Goal: Task Accomplishment & Management: Manage account settings

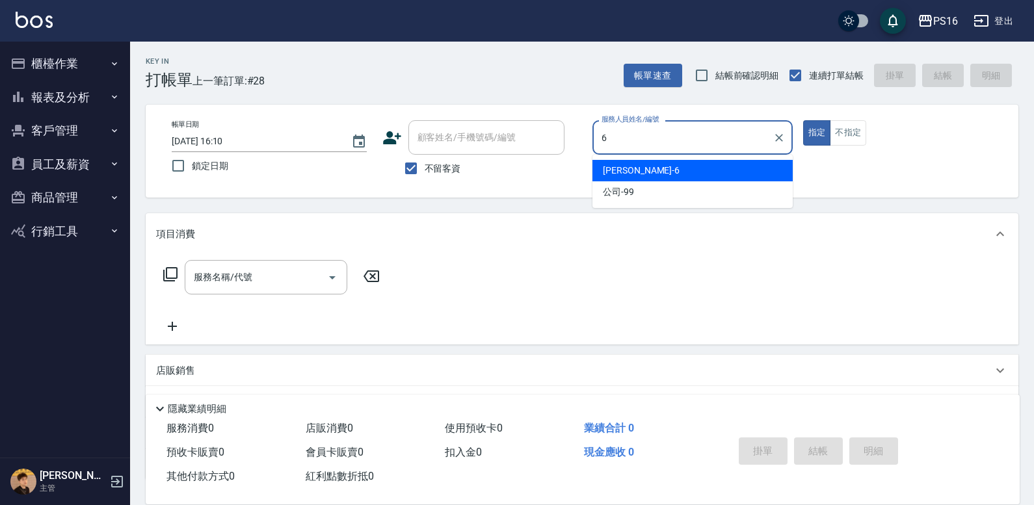
type input "[PERSON_NAME]-6"
type button "true"
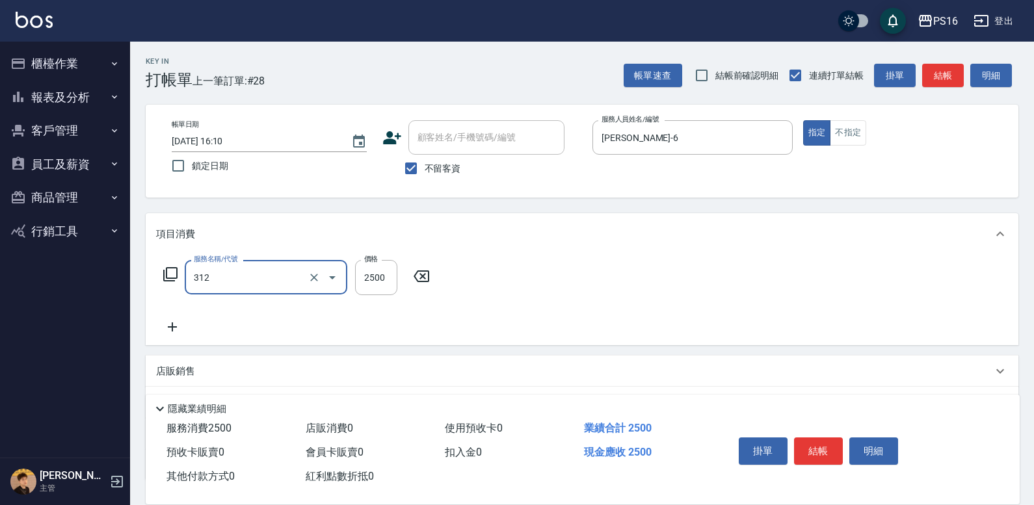
type input "有氧水離子燙2500(312)"
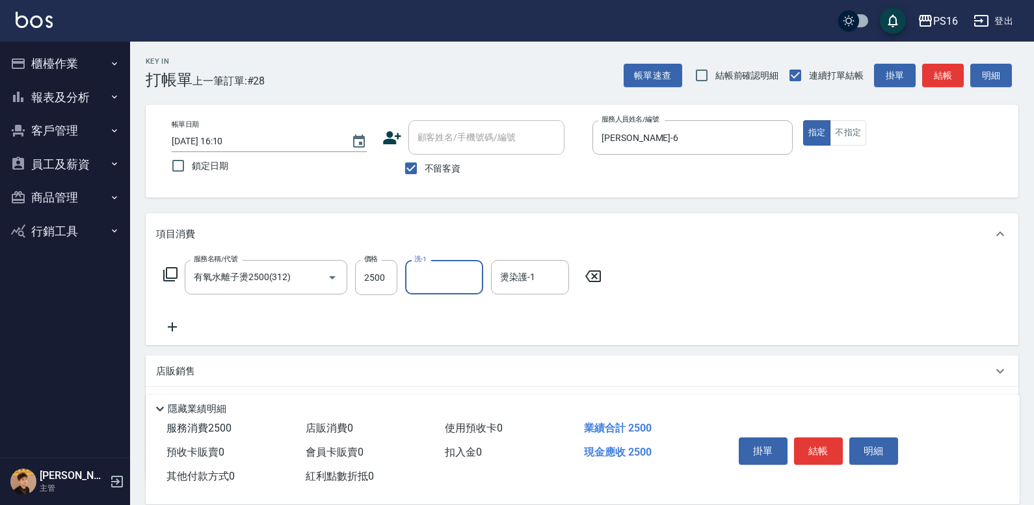
type input "8"
type input "吳梅倩-28"
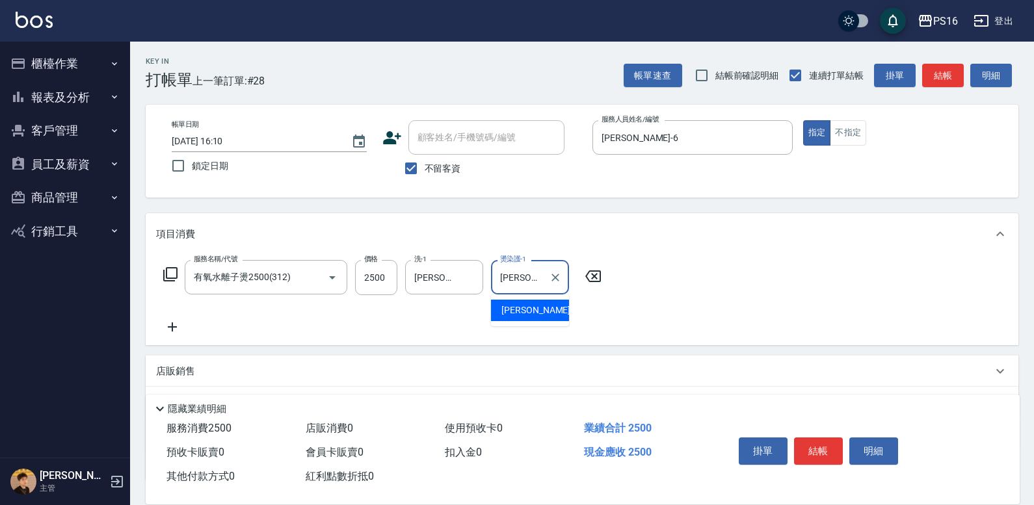
type input "吳梅倩-28"
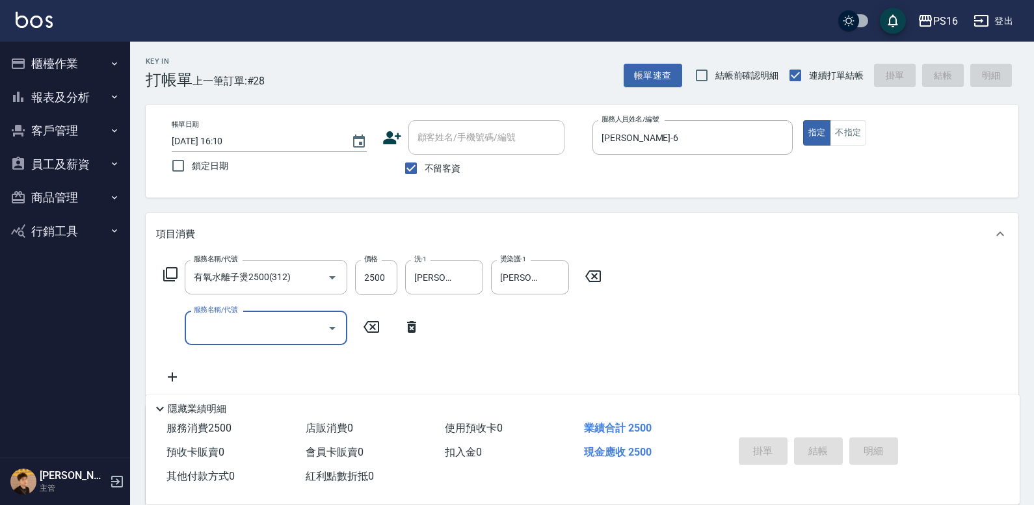
type input "2025/10/05 18:38"
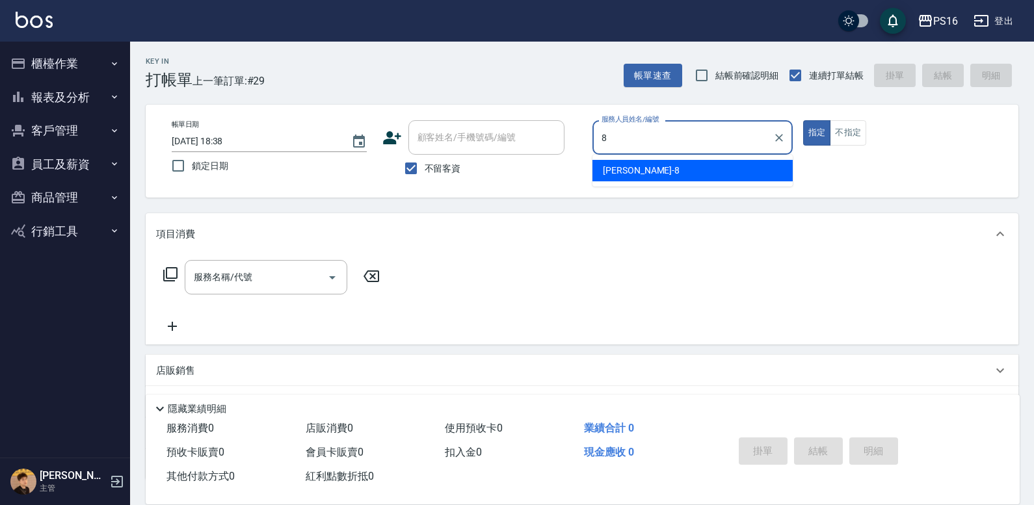
type input "簡君文-8"
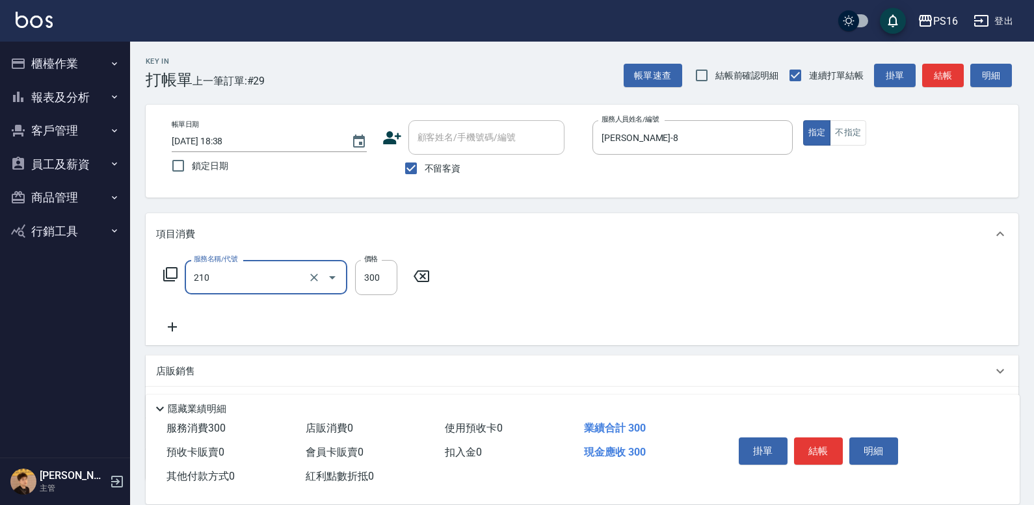
type input "歐娜洗髮精(210)"
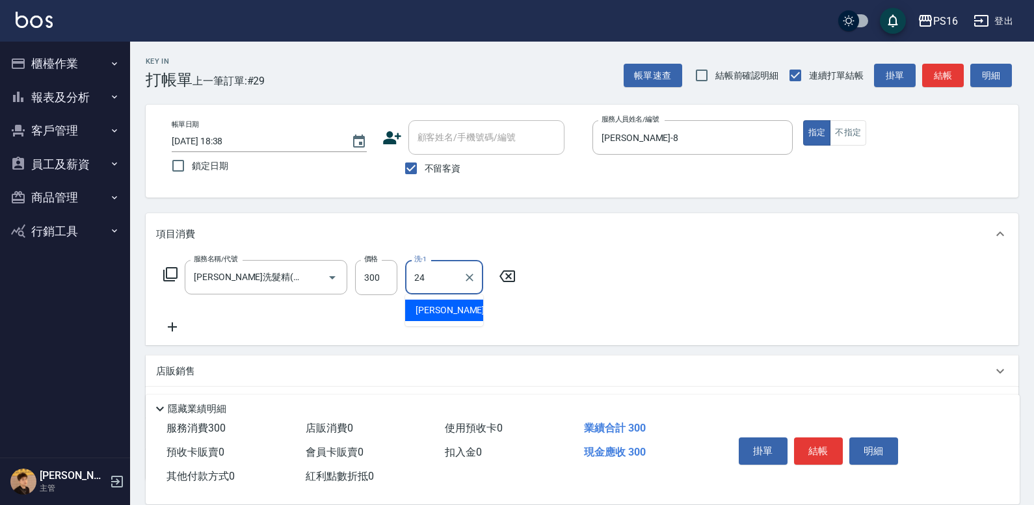
type input "程孜揚-24"
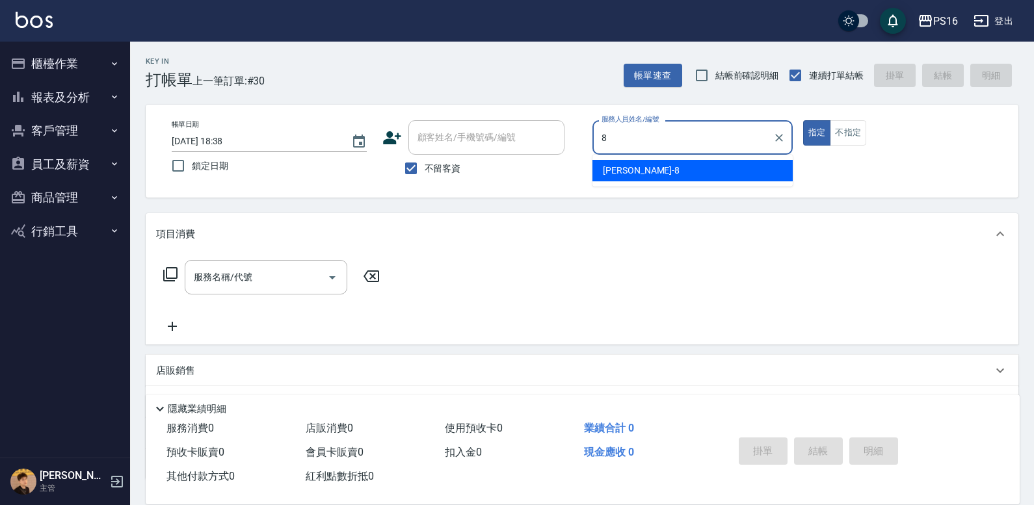
type input "簡君文-8"
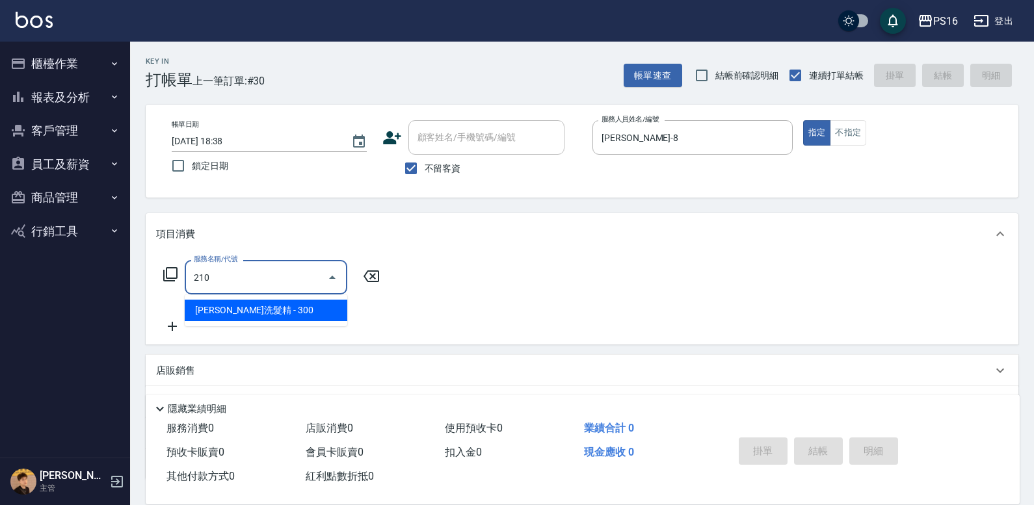
type input "歐娜洗髮精(210)"
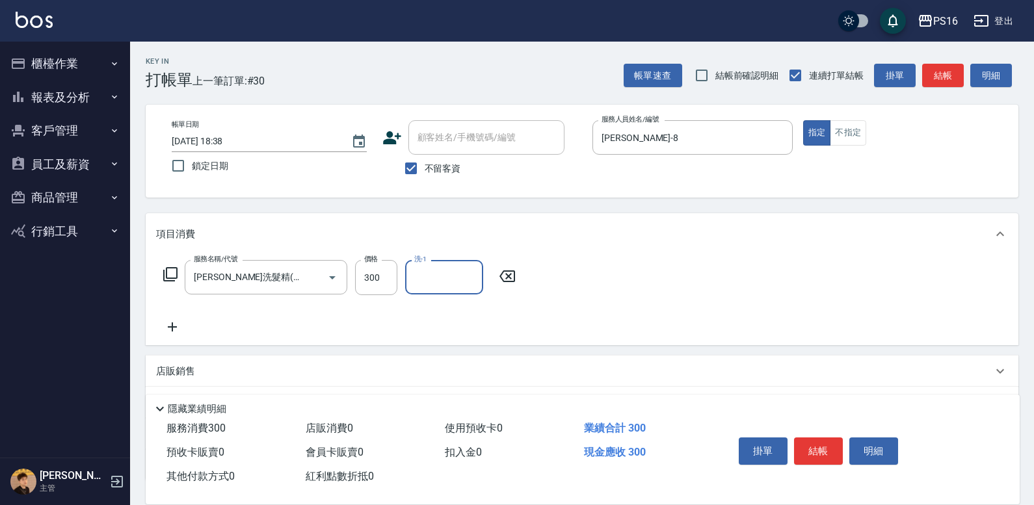
type input "1"
type input "林裕芳-21"
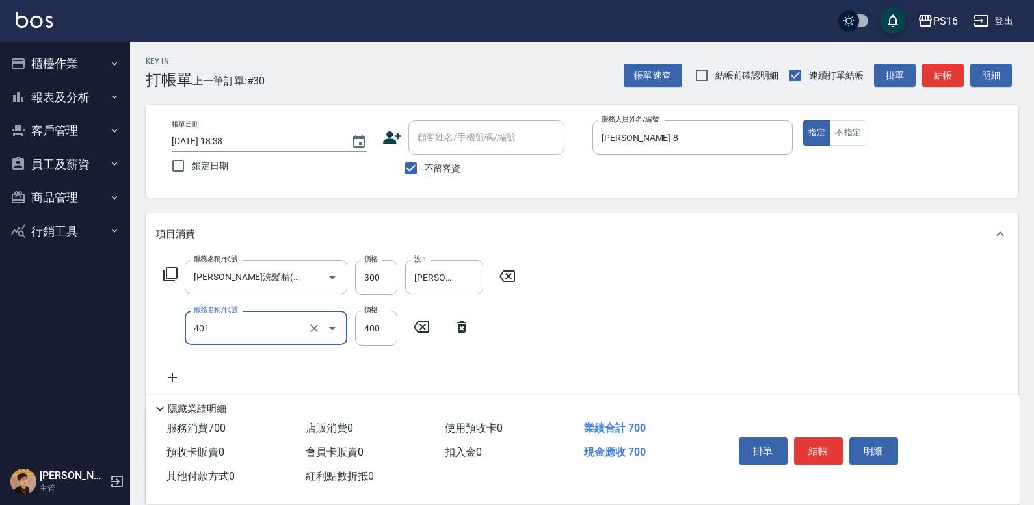
type input "剪髮(401)"
type input "250"
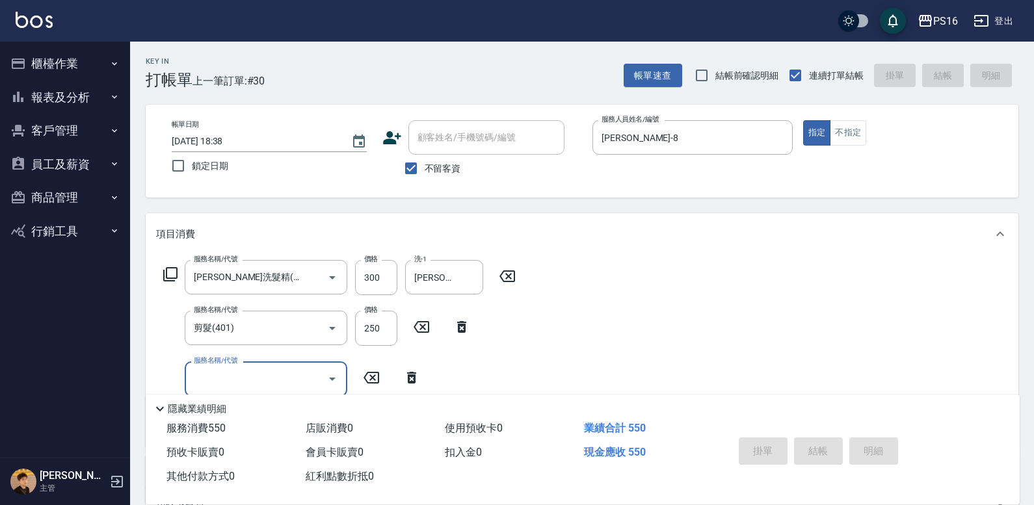
type input "2025/10/05 18:39"
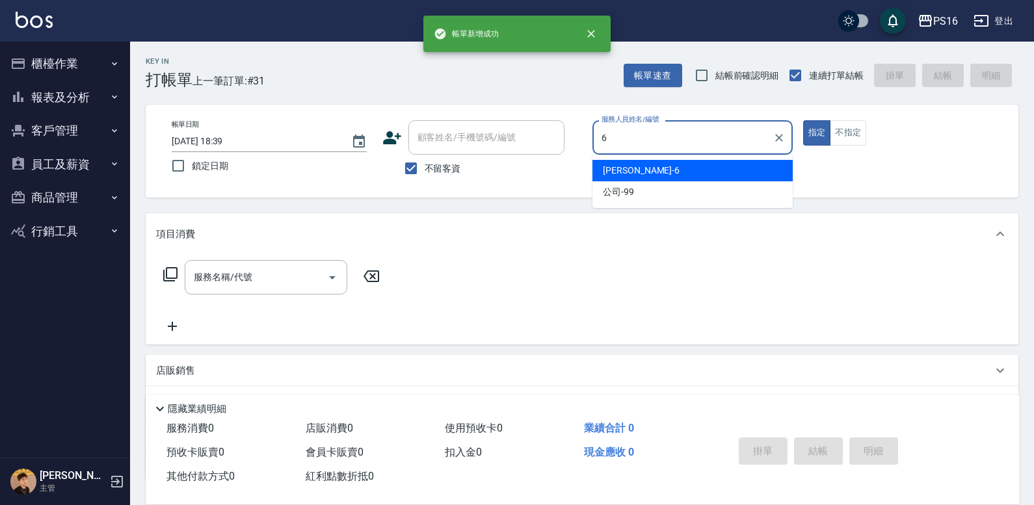
type input "吳俊樺-6"
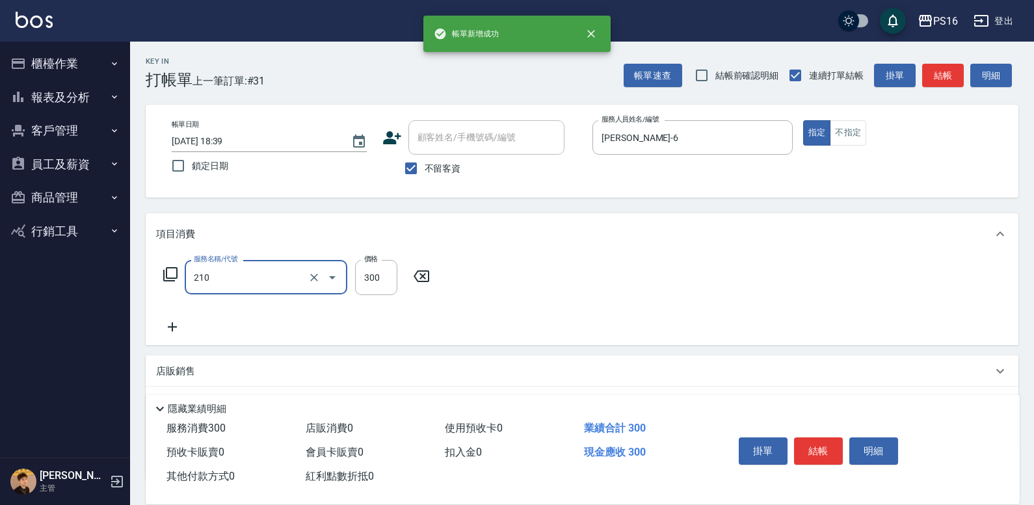
type input "歐娜洗髮精(210)"
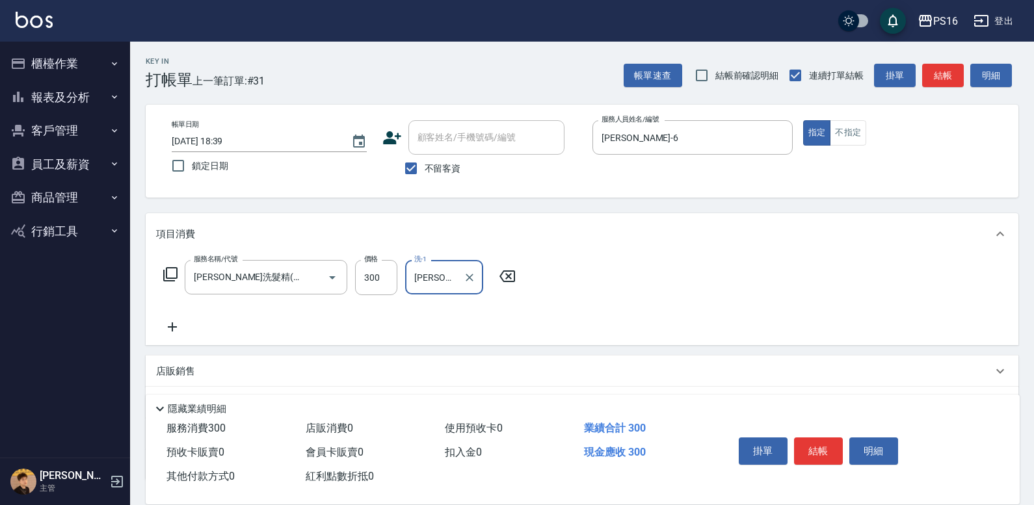
type input "林裕芳-21"
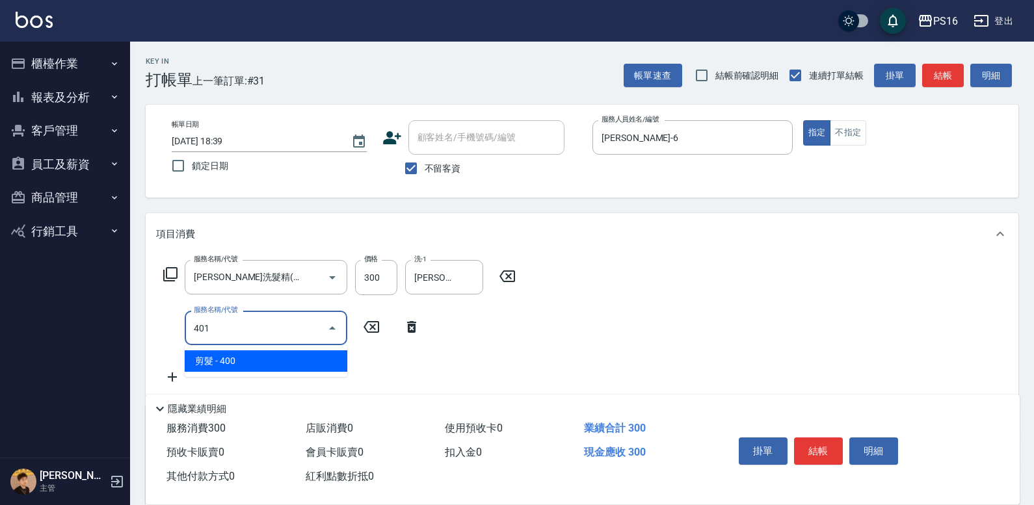
type input "剪髮(401)"
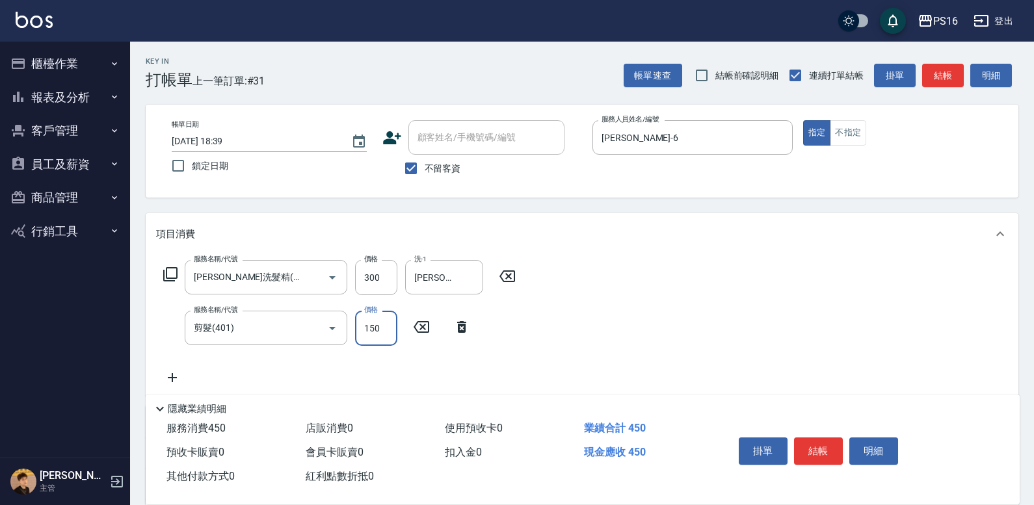
type input "150"
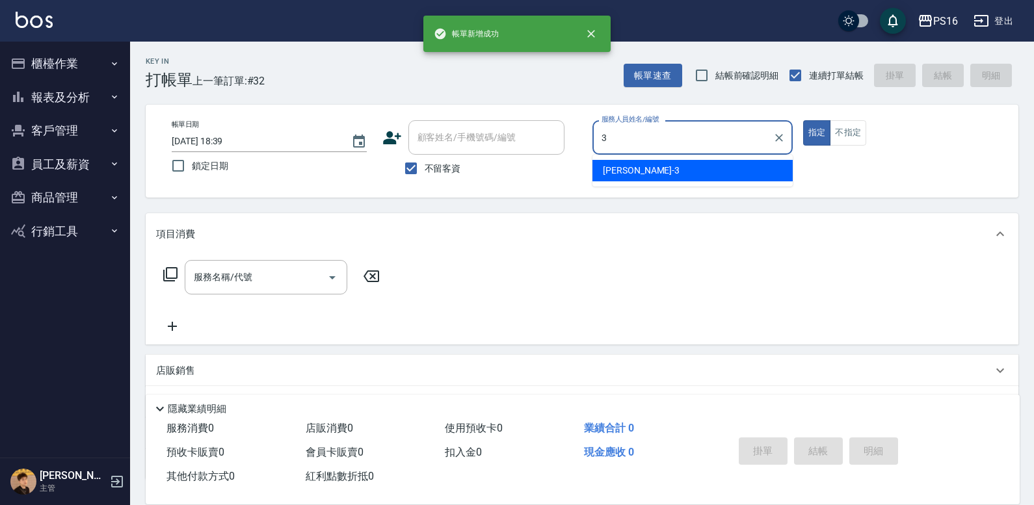
type input "簡伃伶-3"
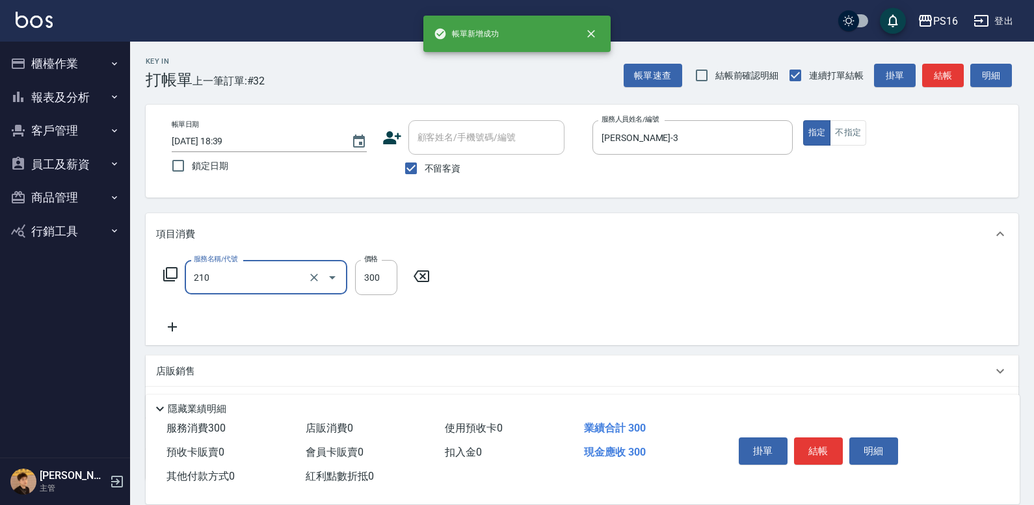
type input "歐娜洗髮精(210)"
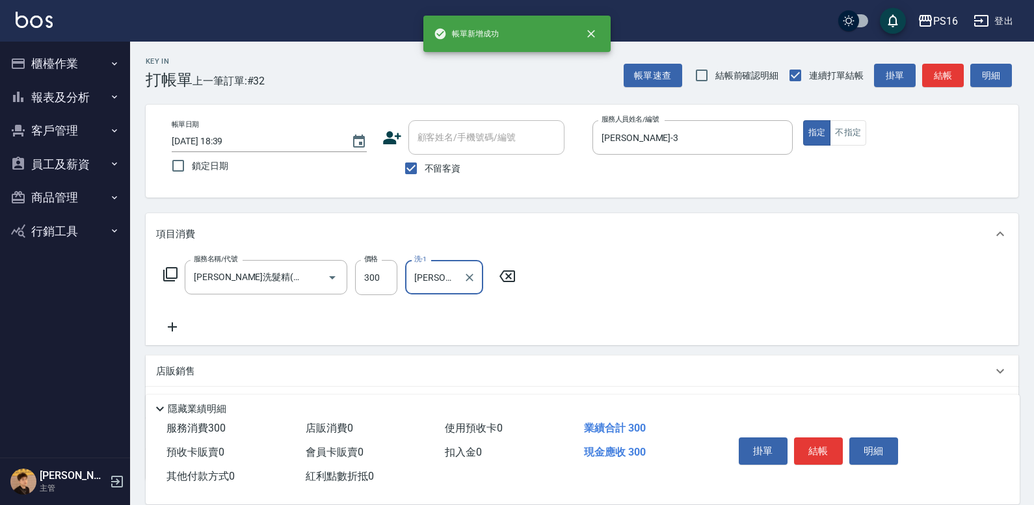
type input "簡伃伶-3"
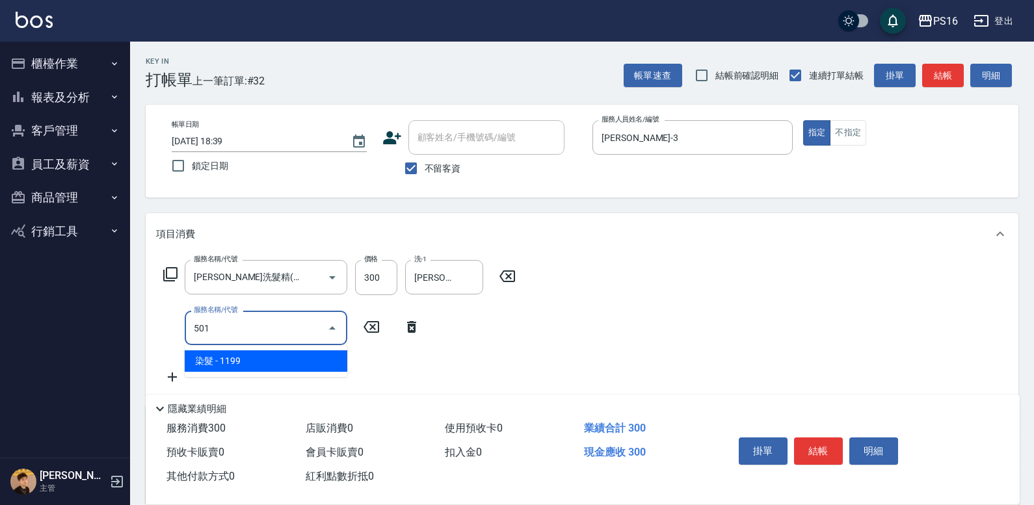
type input "染髮(501)"
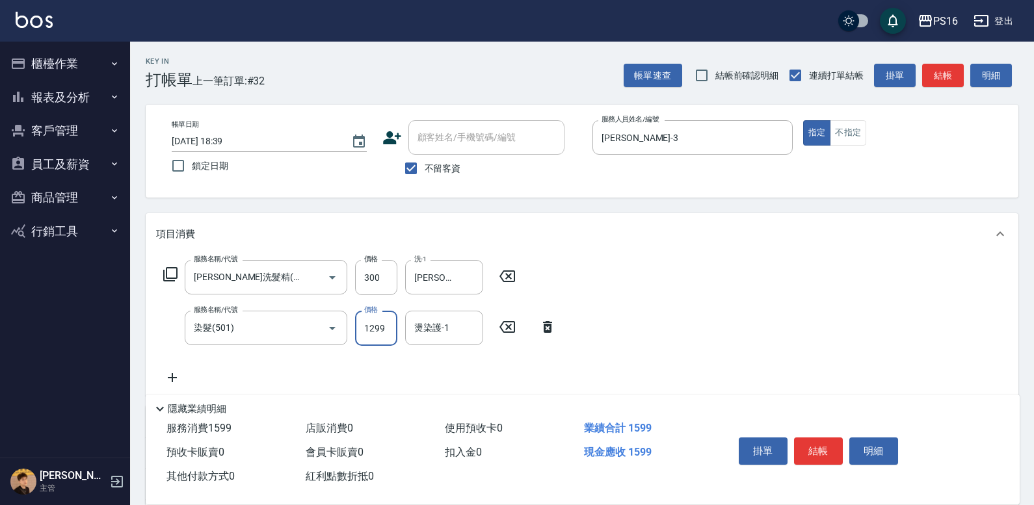
type input "1299"
type input "簡伃伶-3"
type input "松島舞鶴450(708)"
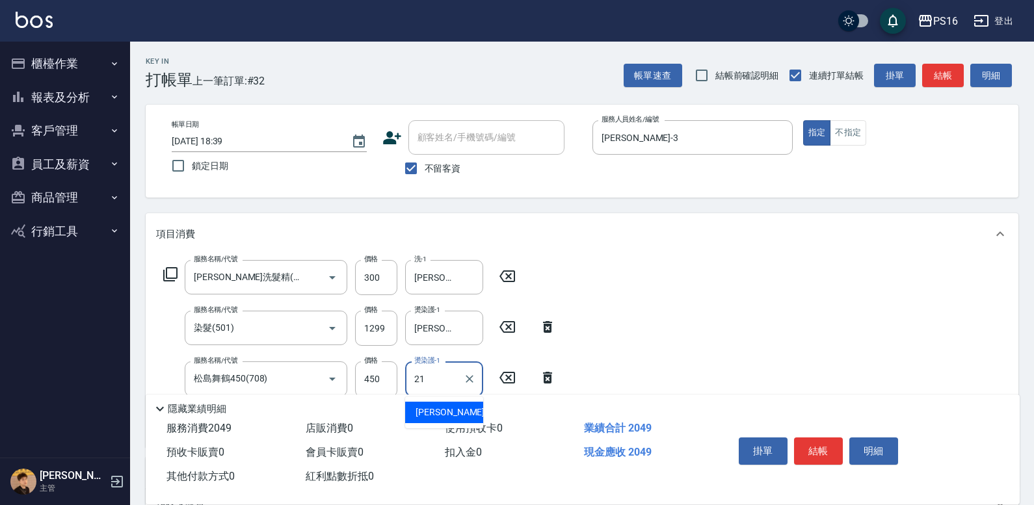
type input "2"
type input "簡伃伶-3"
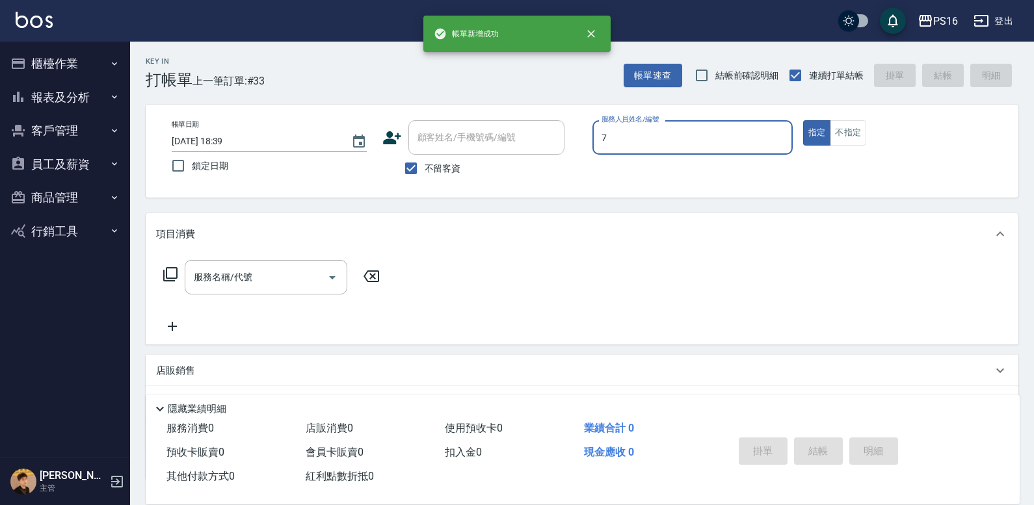
type input "張惠娟-7"
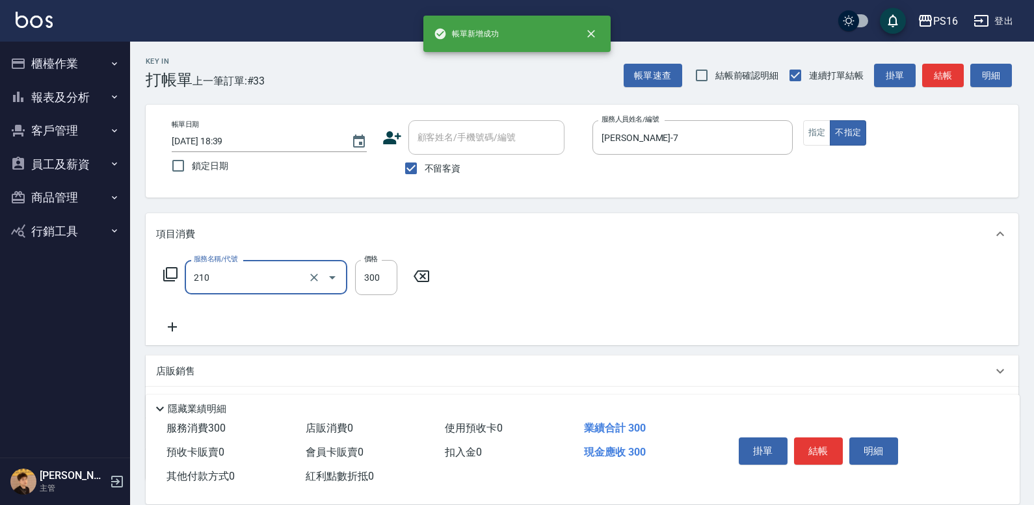
type input "歐娜洗髮精(210)"
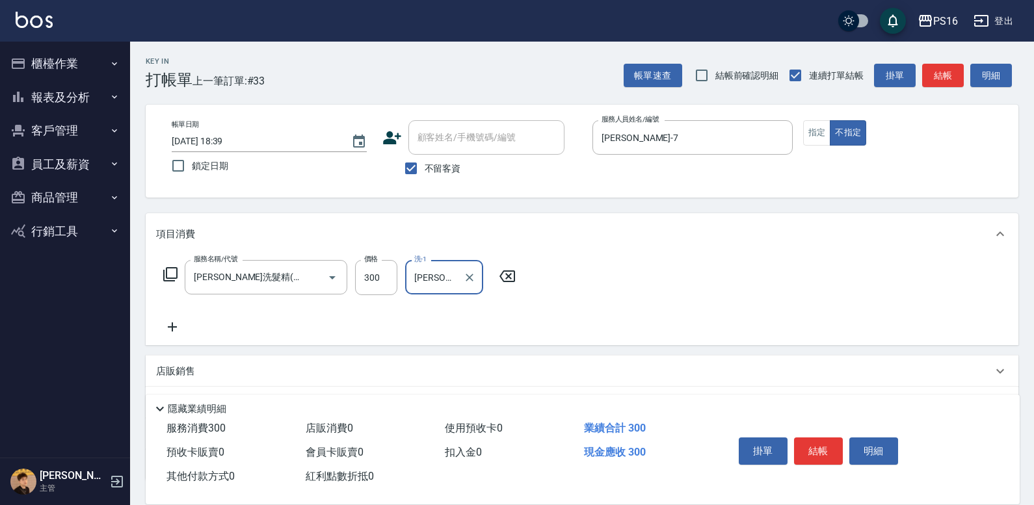
type input "黃姿庭-20"
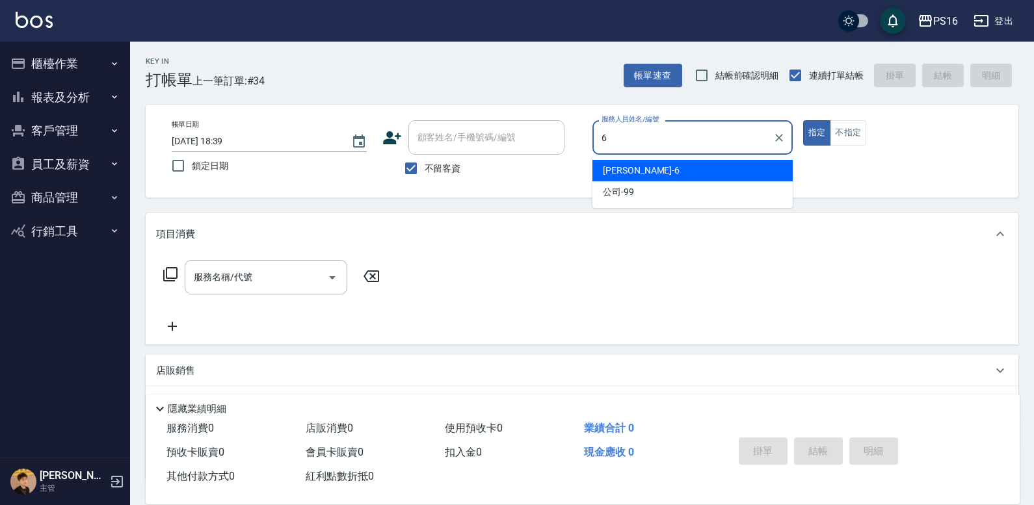
type input "吳俊樺-6"
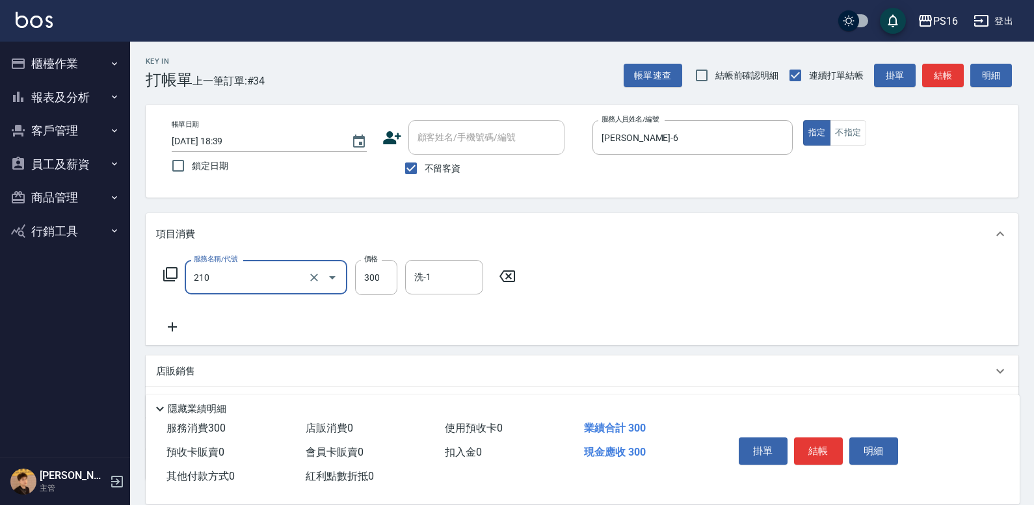
type input "歐娜洗髮精(210)"
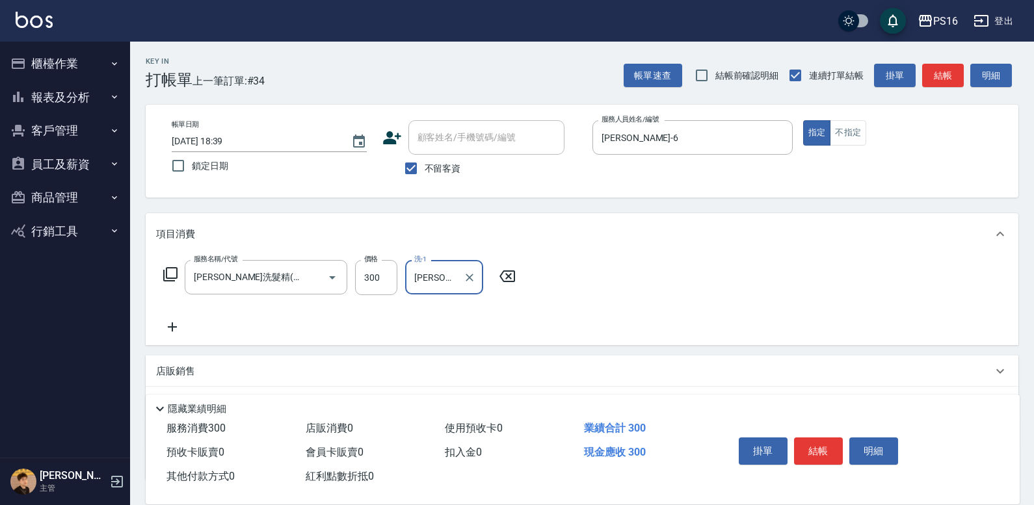
type input "黃姿庭-20"
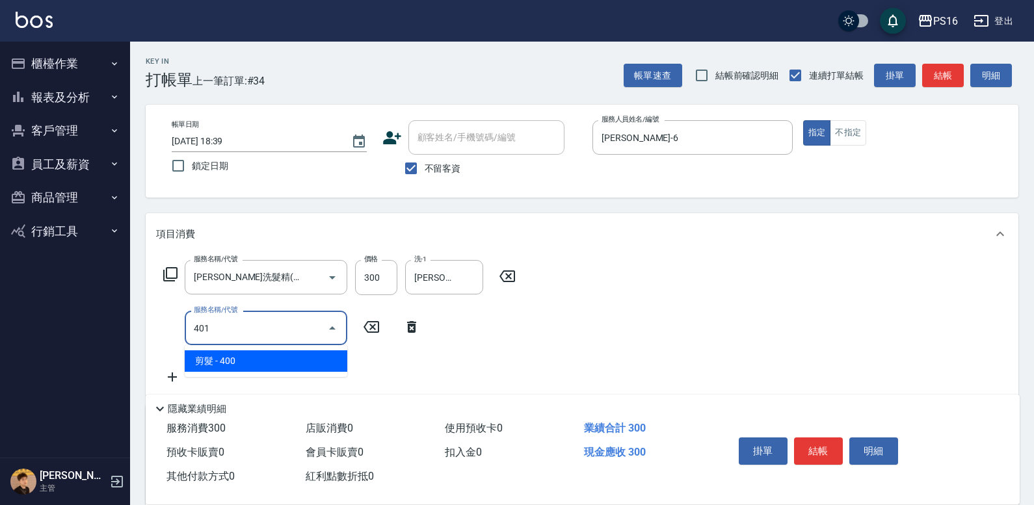
type input "剪髮(401)"
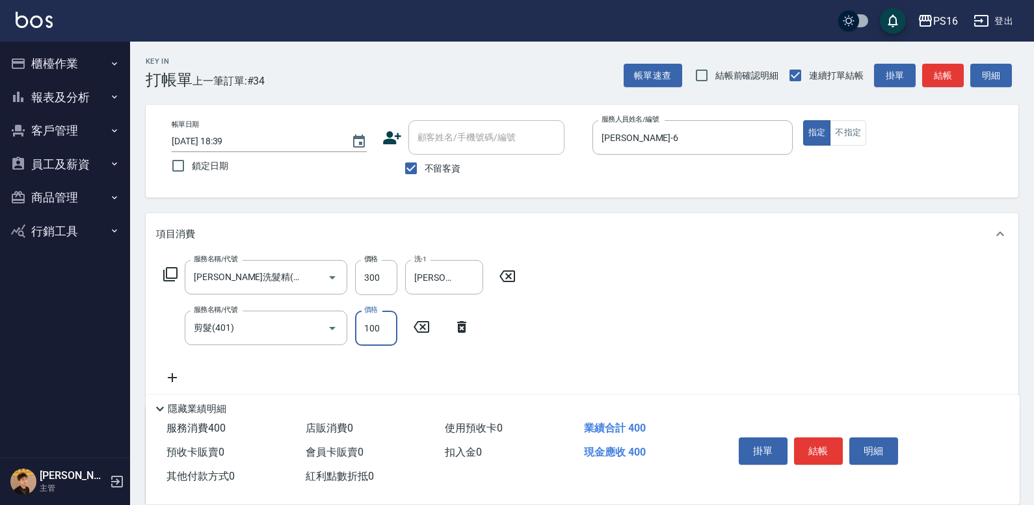
type input "100"
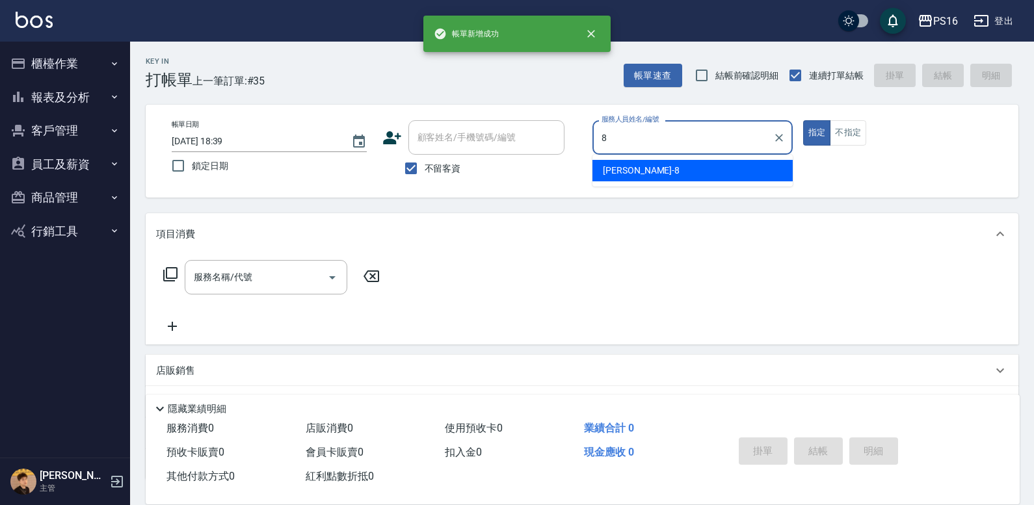
type input "簡君文-8"
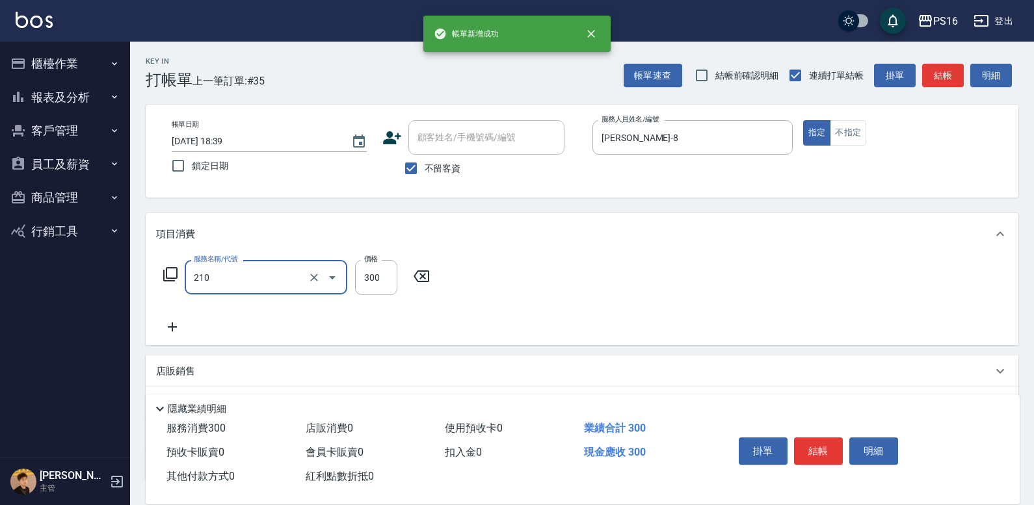
type input "歐娜洗髮精(210)"
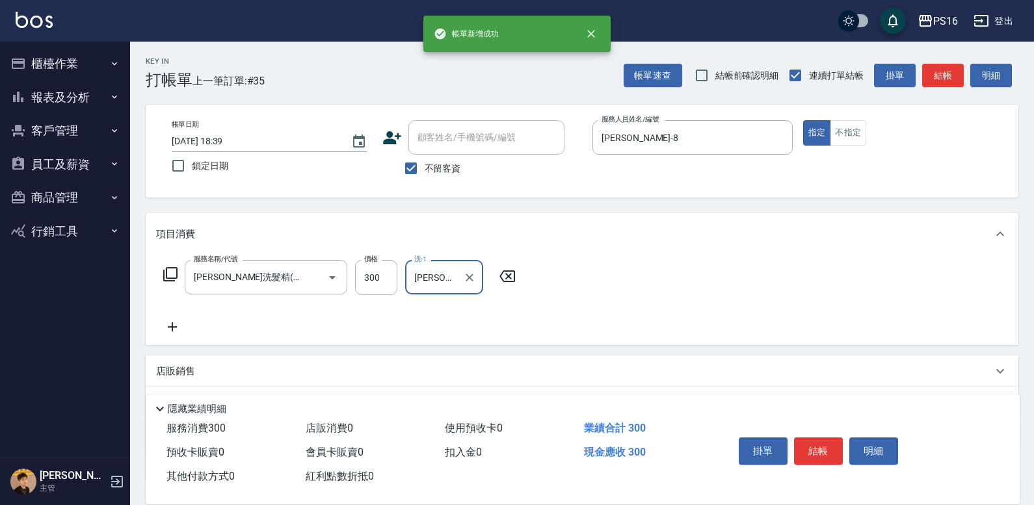
type input "林裕芳-21"
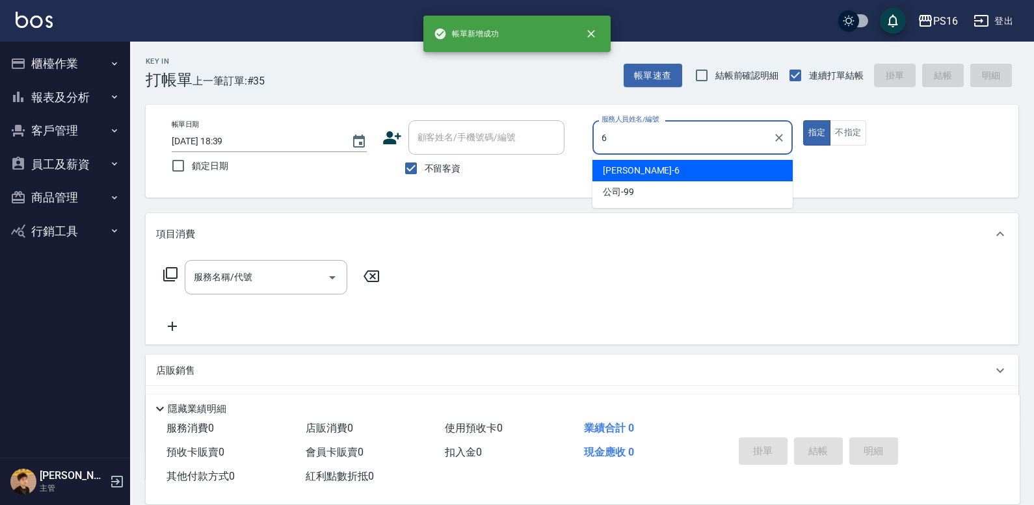
type input "吳俊樺-6"
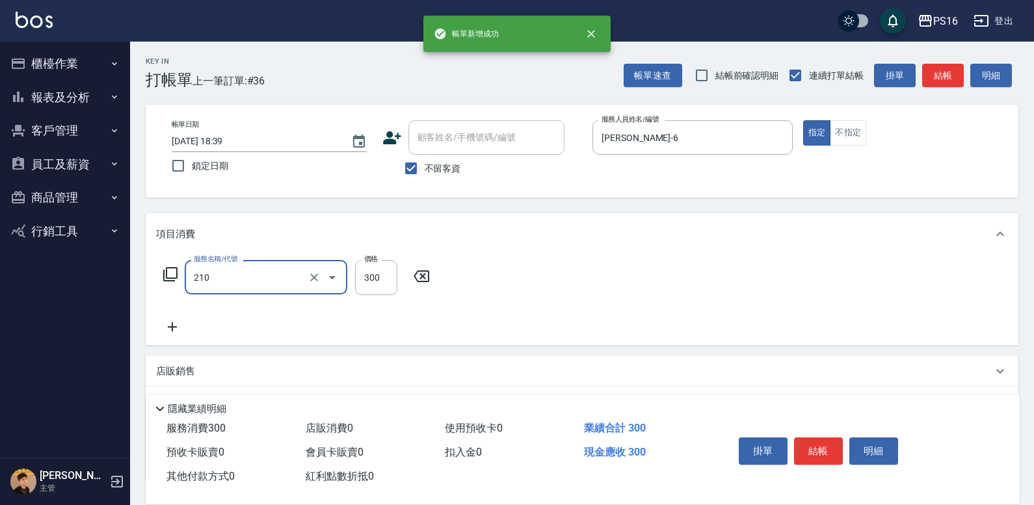
type input "歐娜洗髮精(210)"
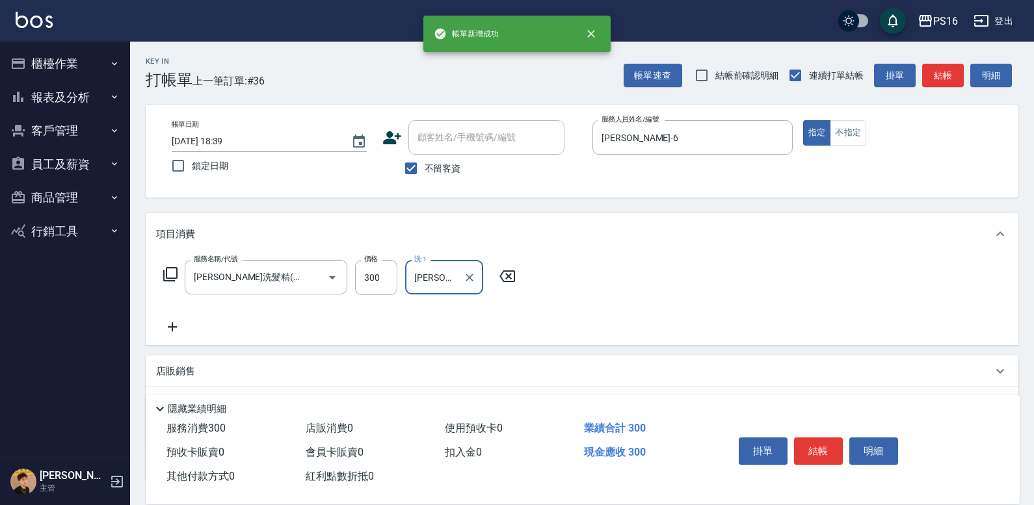
type input "黃姿庭-20"
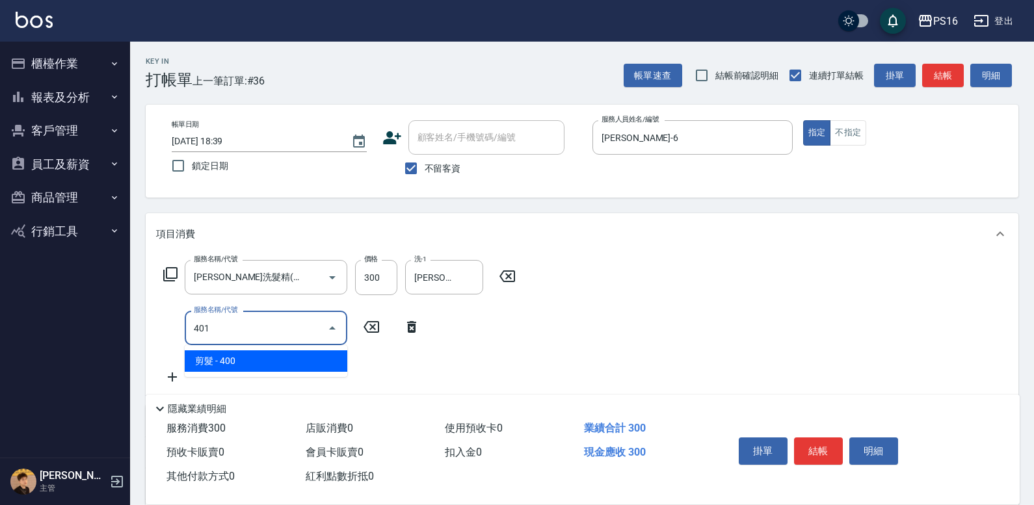
type input "剪髮(401)"
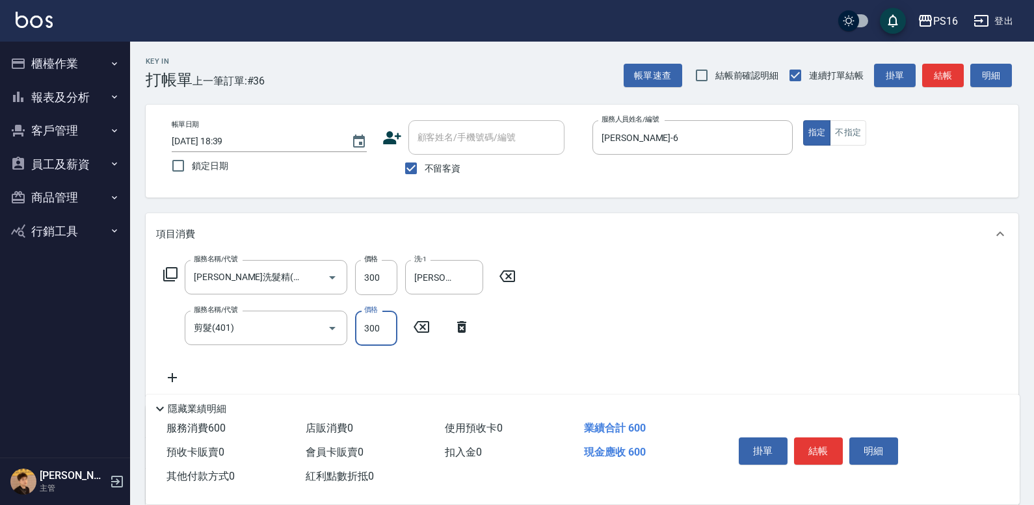
type input "300"
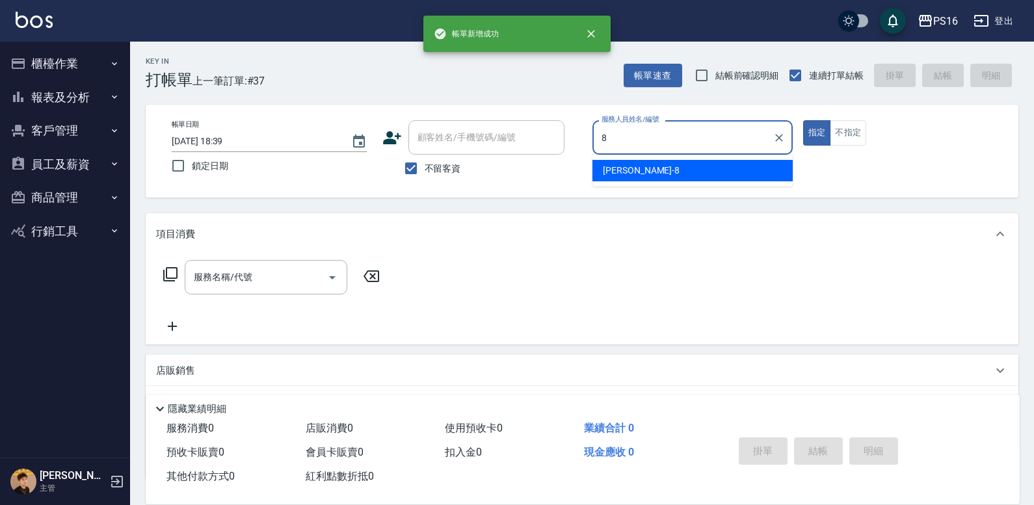
type input "簡君文-8"
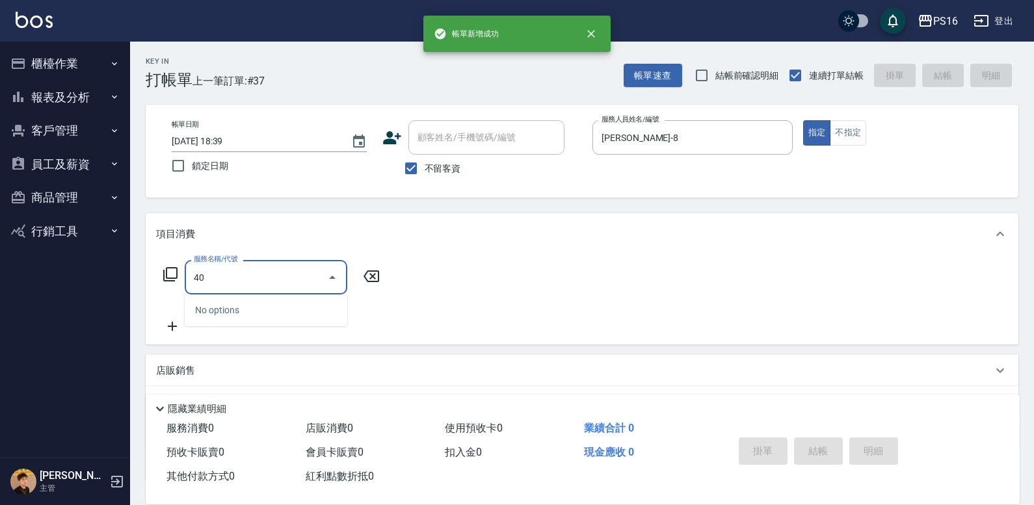
type input "4"
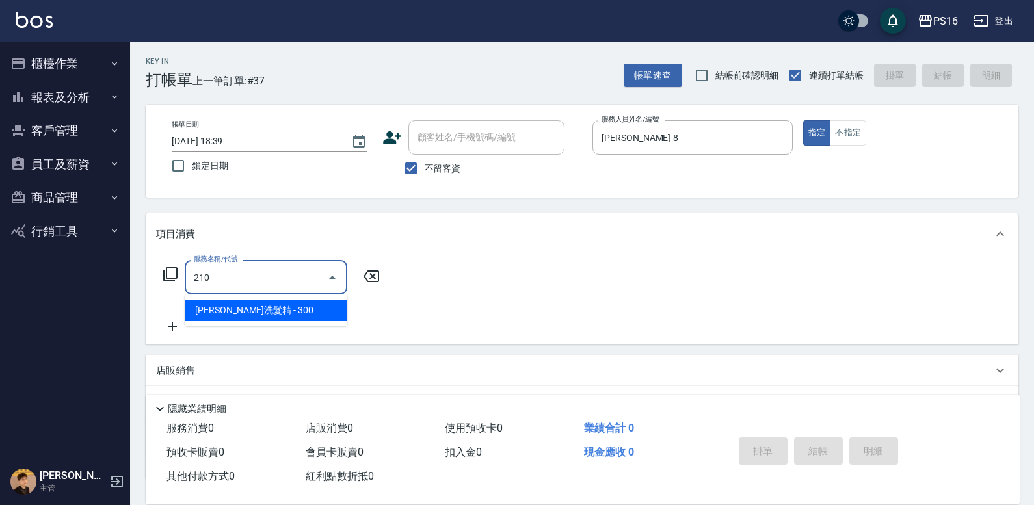
type input "歐娜洗髮精(210)"
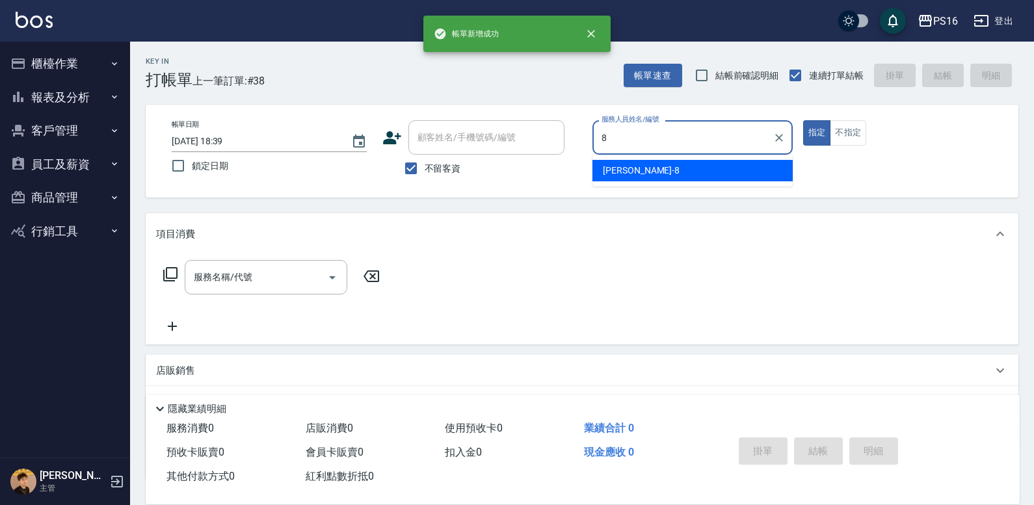
type input "簡君文-8"
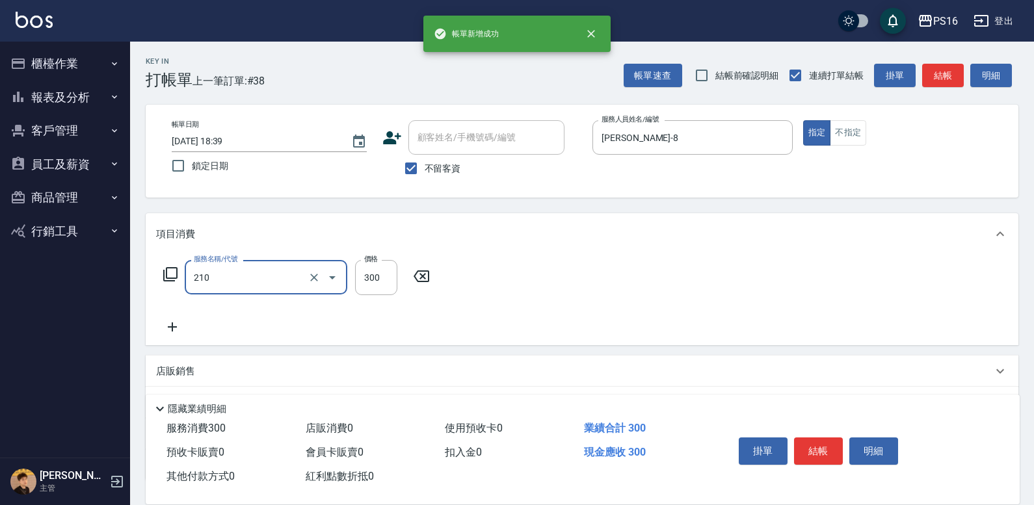
type input "歐娜洗髮精(210)"
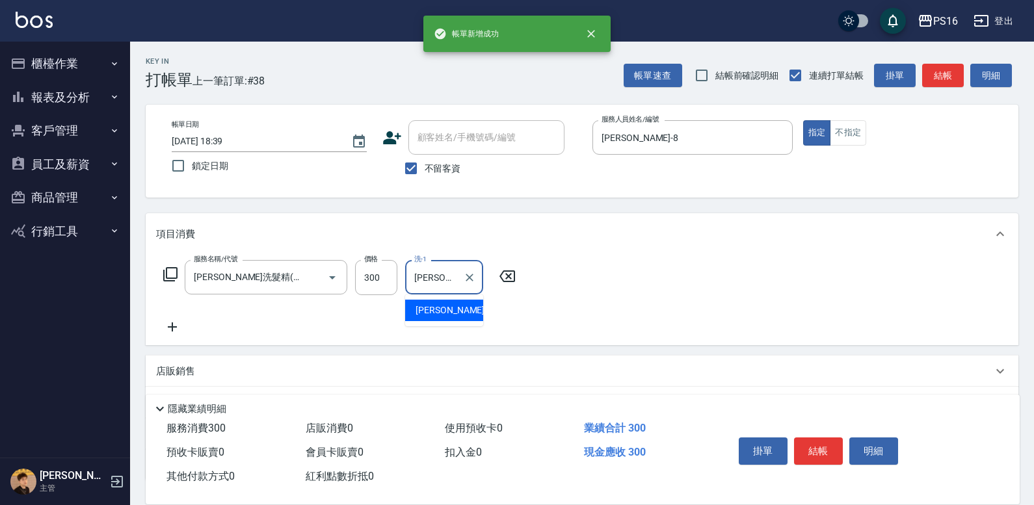
type input "林裕芳-21"
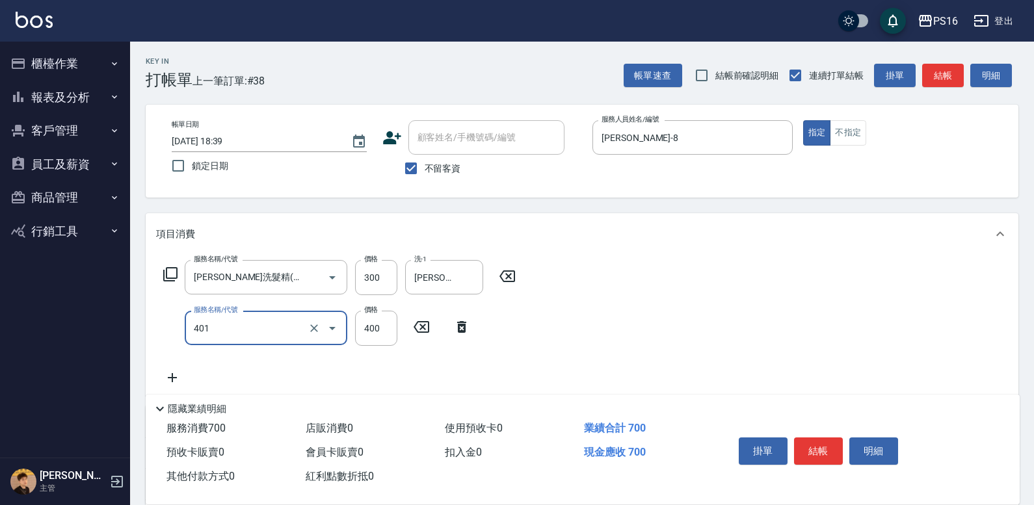
type input "剪髮(401)"
type input "250"
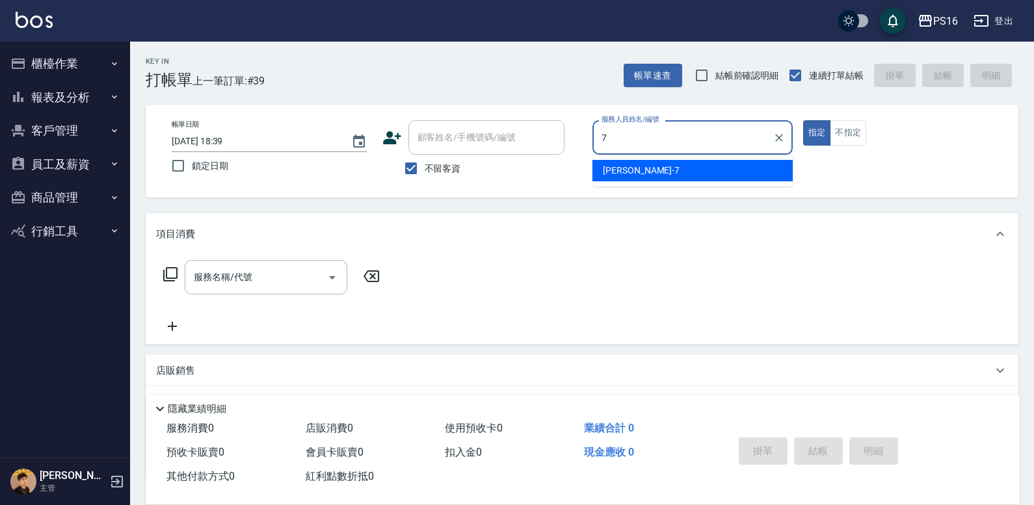
type input "張惠娟-7"
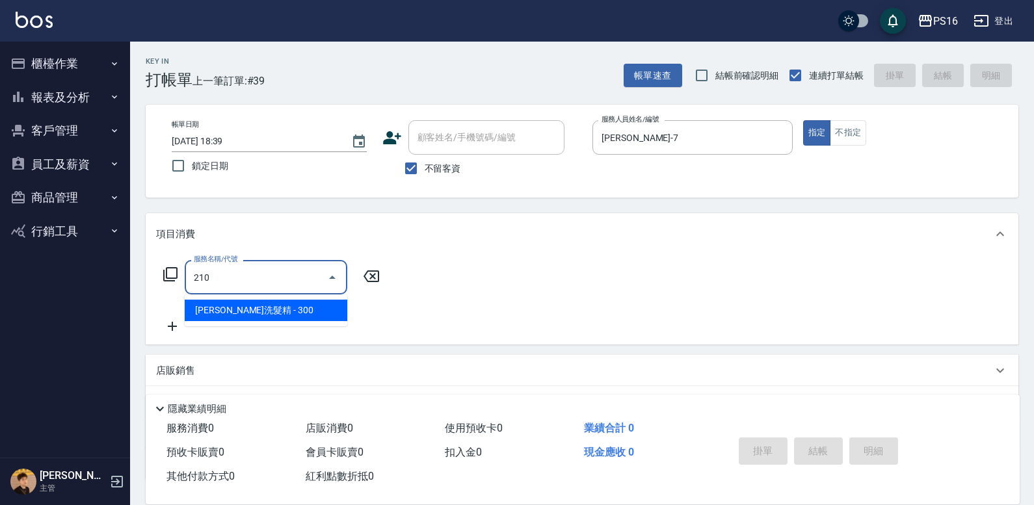
type input "歐娜洗髮精(210)"
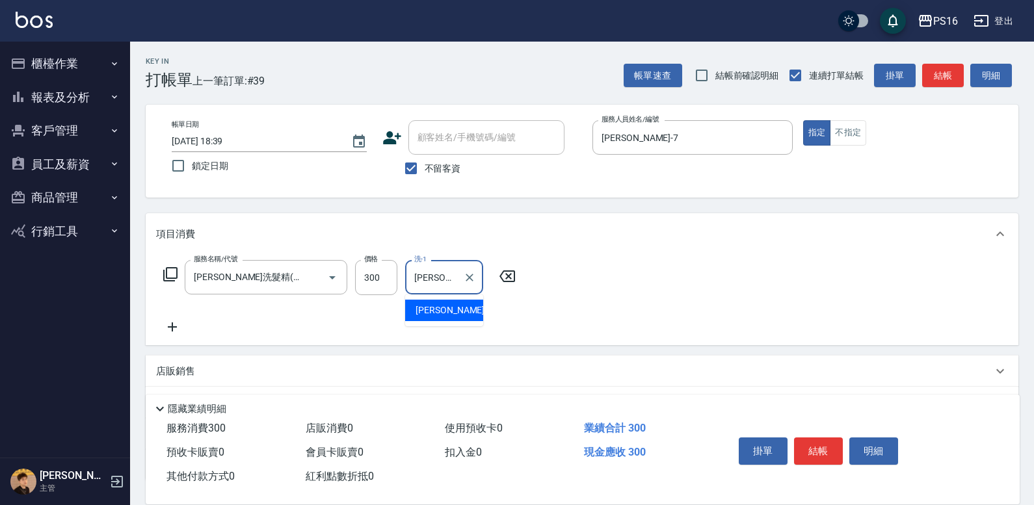
type input "黃姿庭-20"
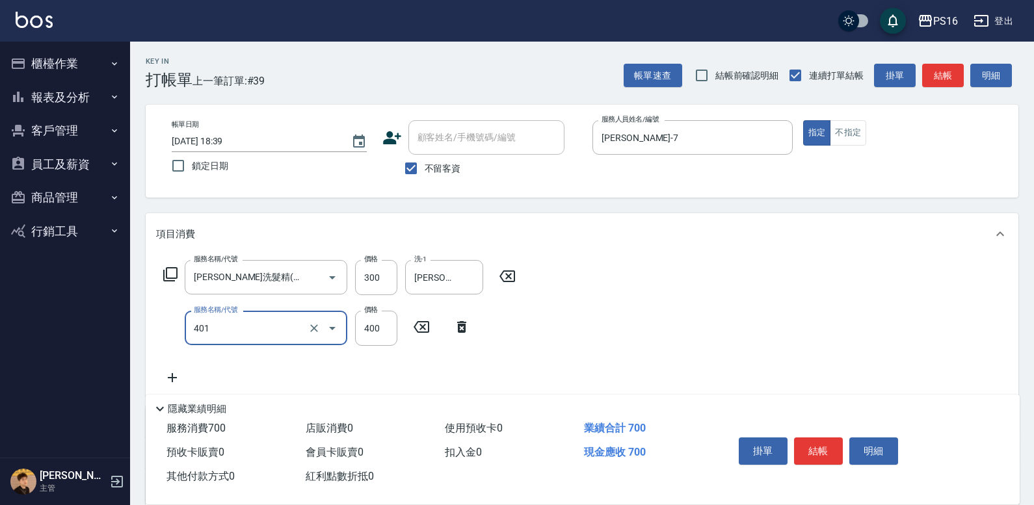
type input "剪髮(401)"
type input "300"
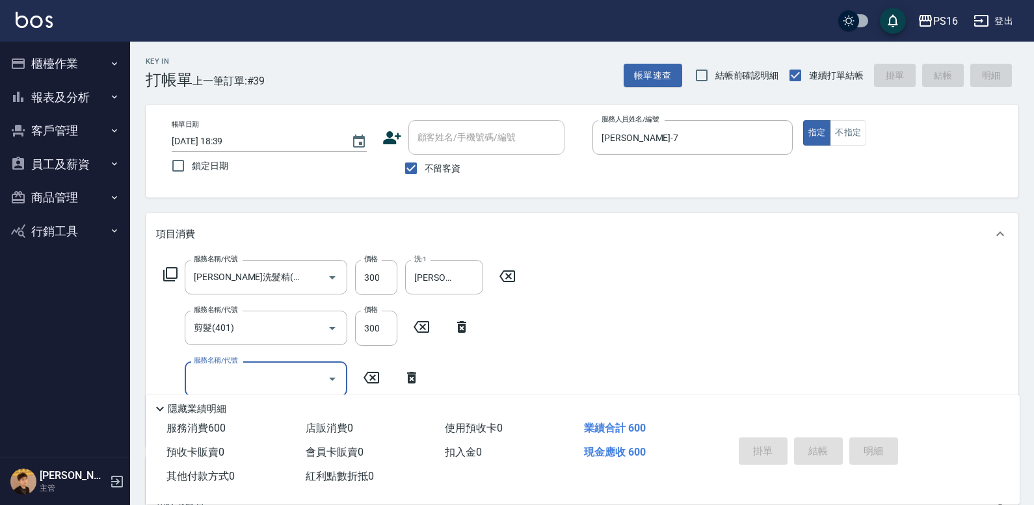
type input "2025/10/05 18:42"
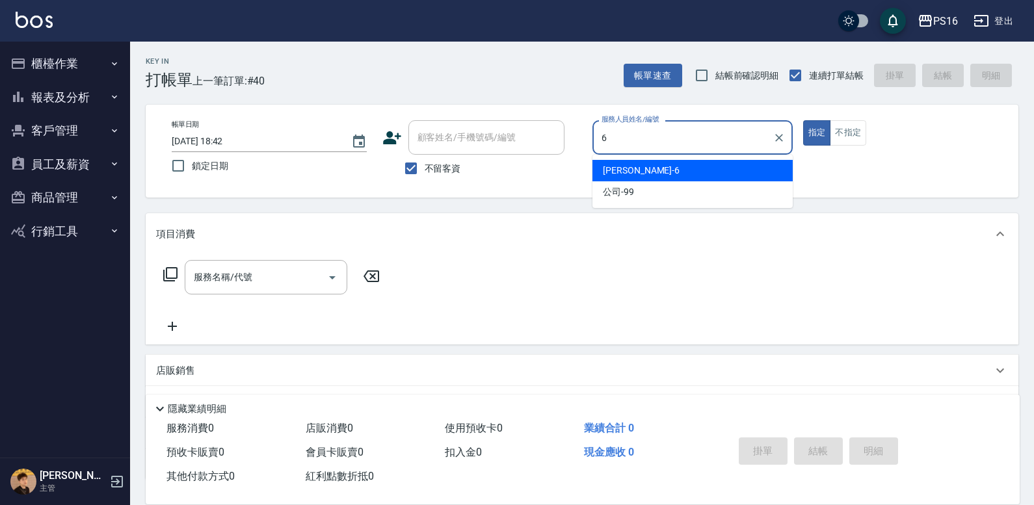
type input "吳俊樺-6"
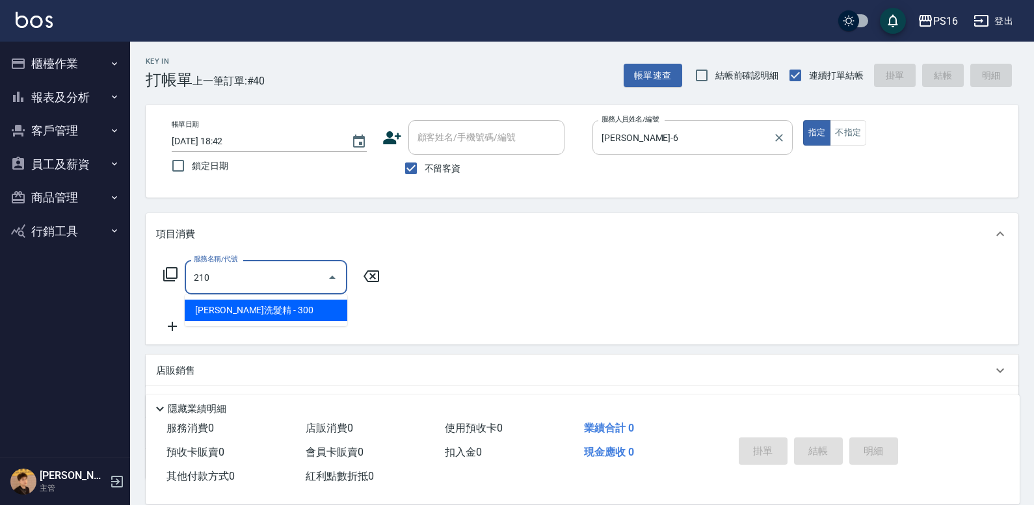
type input "歐娜洗髮精(210)"
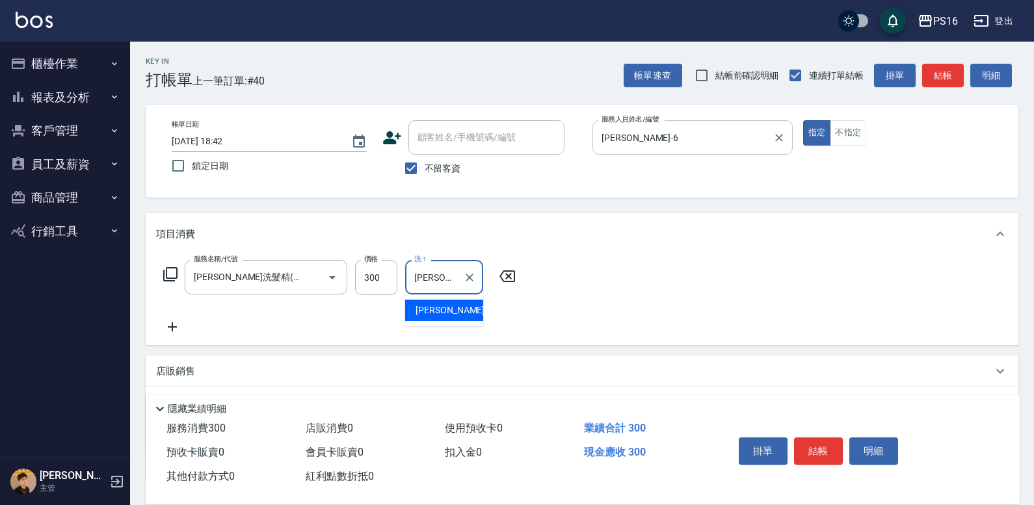
type input "林裕芳-21"
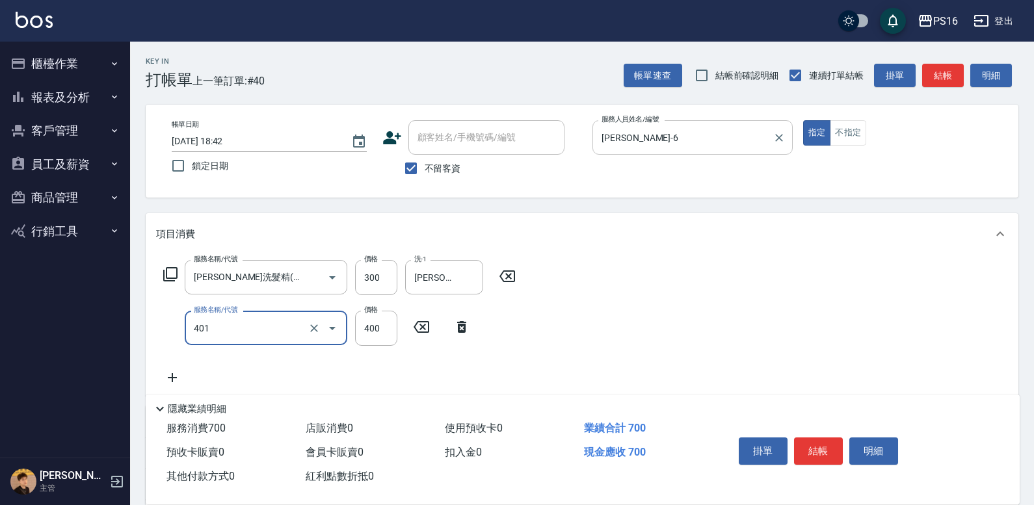
type input "剪髮(401)"
type input "350"
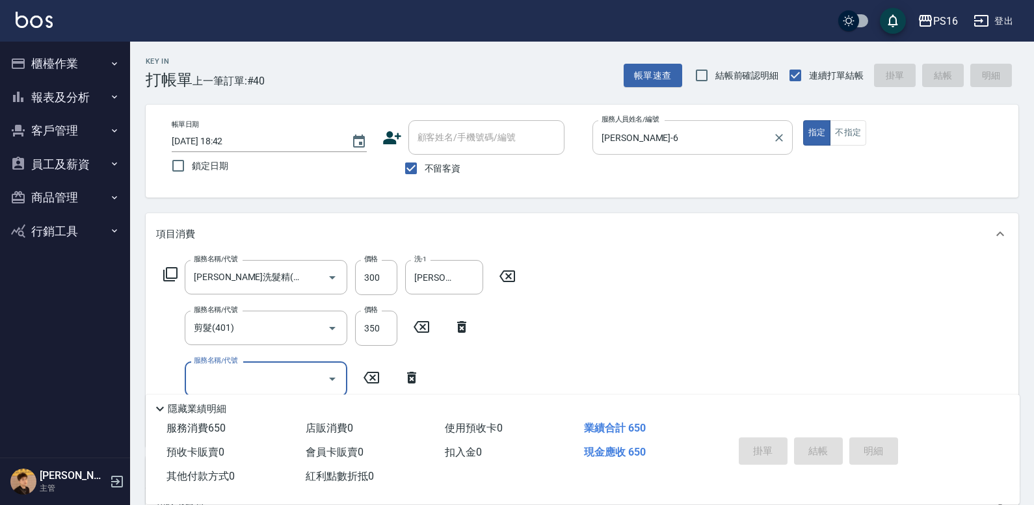
type input "2025/10/05 19:17"
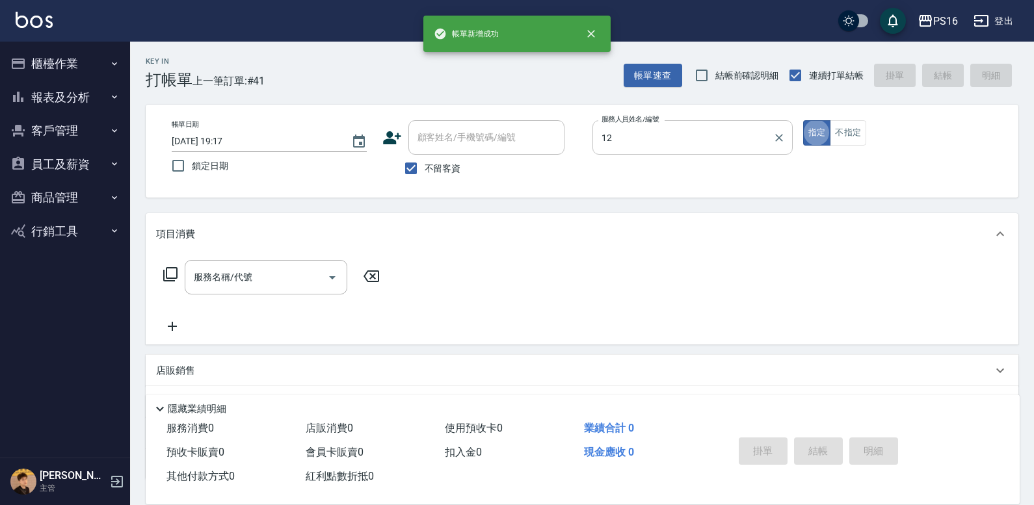
type input "林俞萱-12"
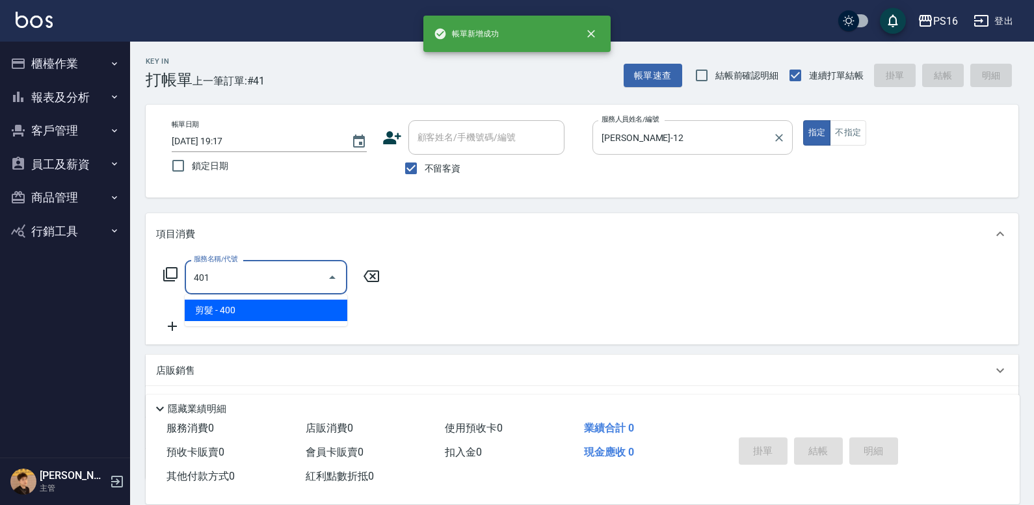
type input "剪髮(401)"
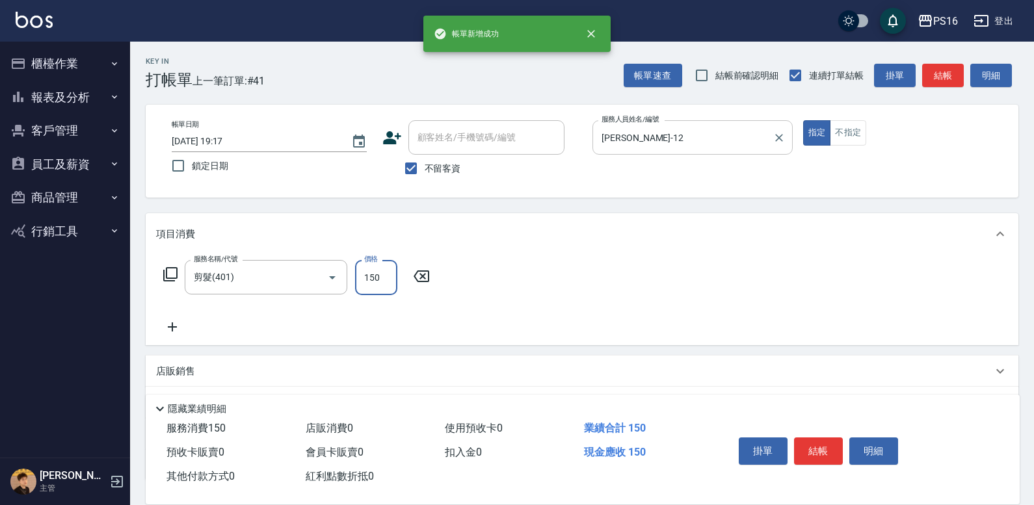
type input "150"
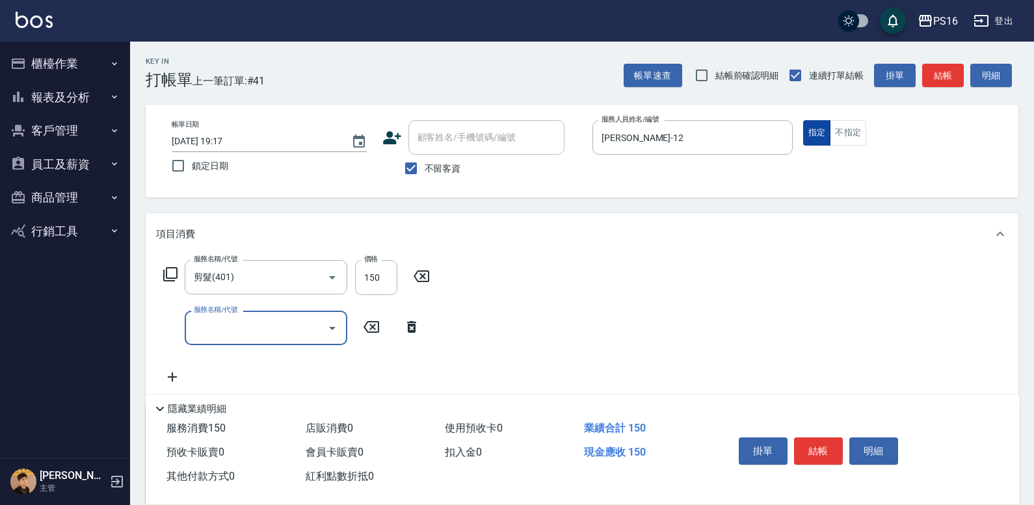
click at [828, 142] on button "指定" at bounding box center [817, 132] width 28 height 25
click at [841, 138] on button "不指定" at bounding box center [848, 132] width 36 height 25
type button "false"
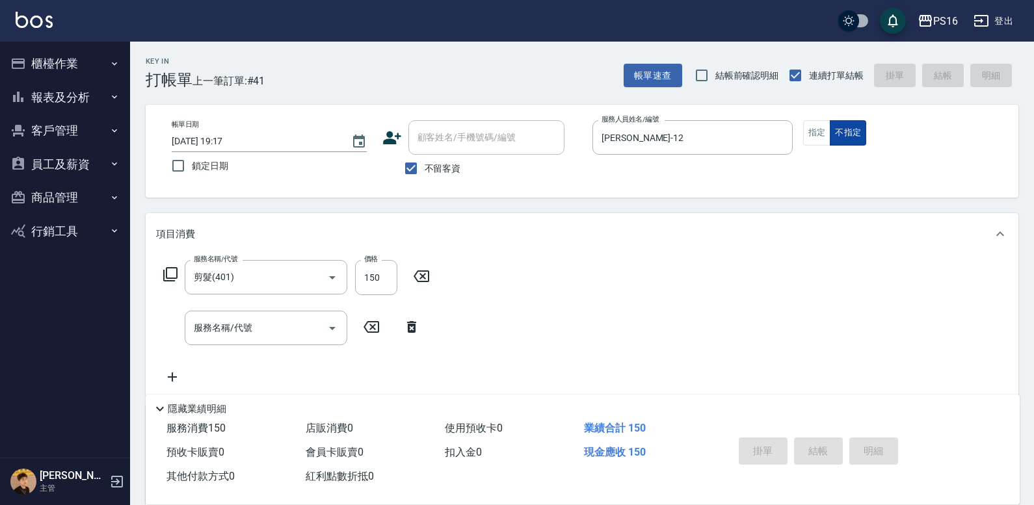
type input "2025/10/05 19:18"
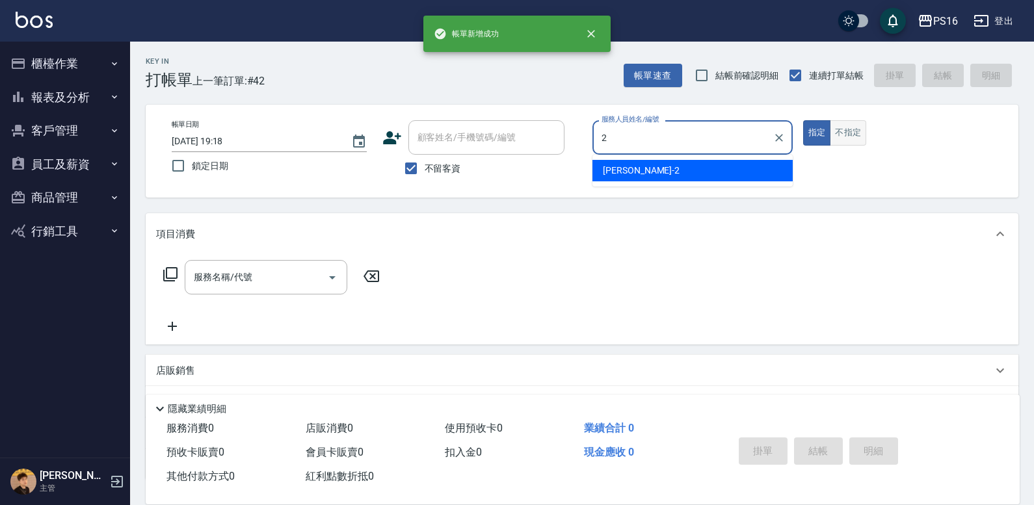
type input "張華涵-2"
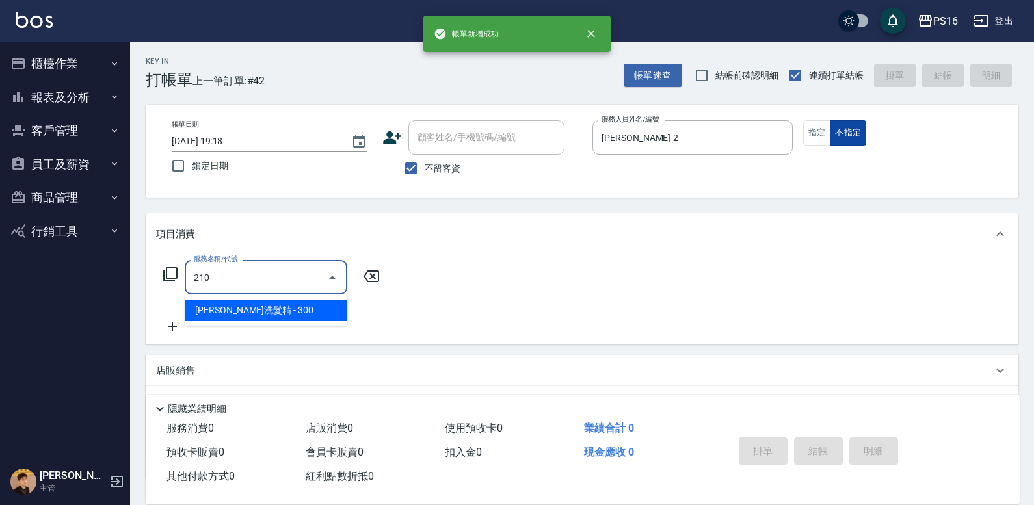
type input "歐娜洗髮精(210)"
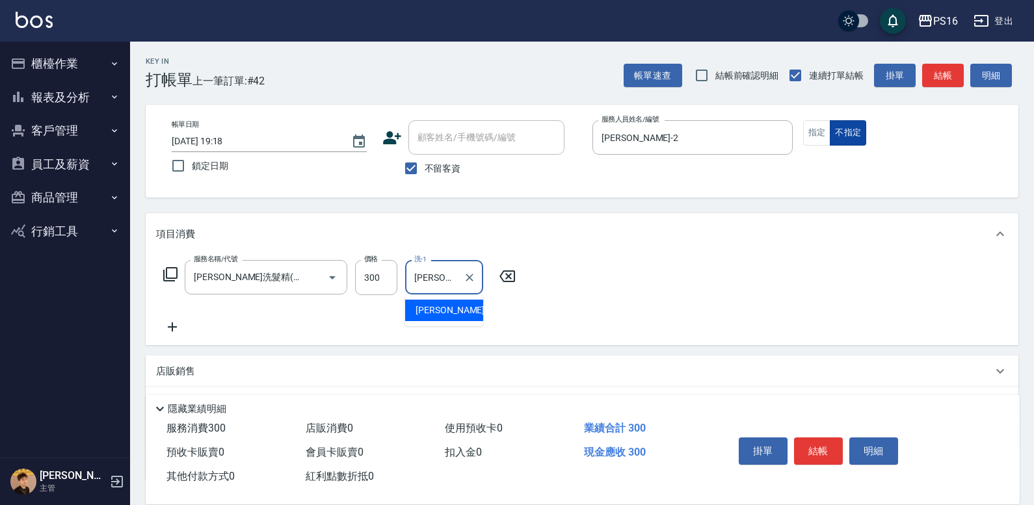
type input "林裕芳-21"
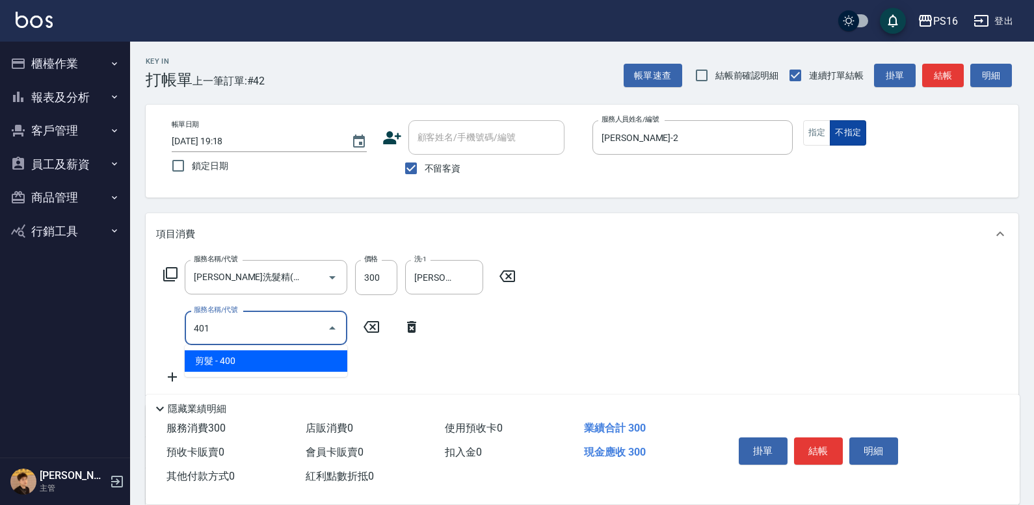
type input "剪髮(401)"
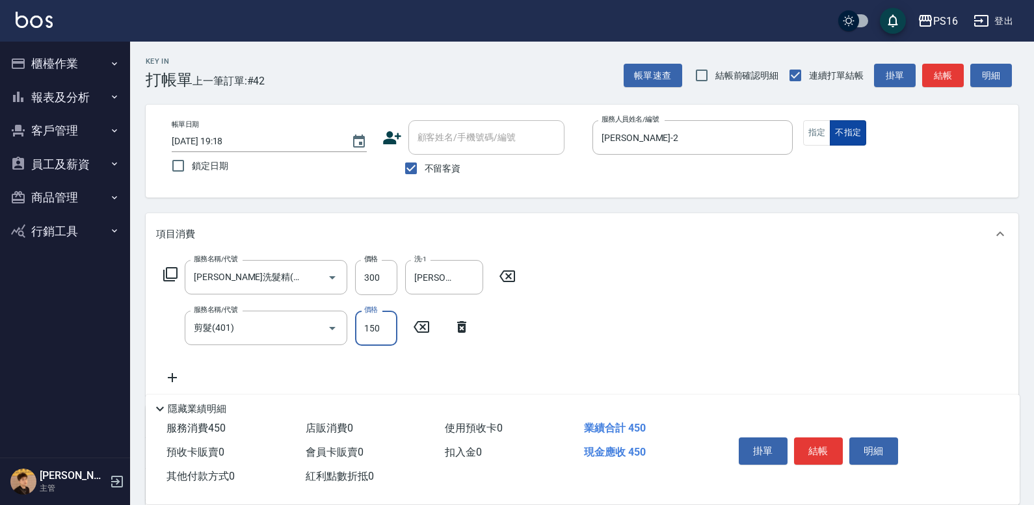
type input "150"
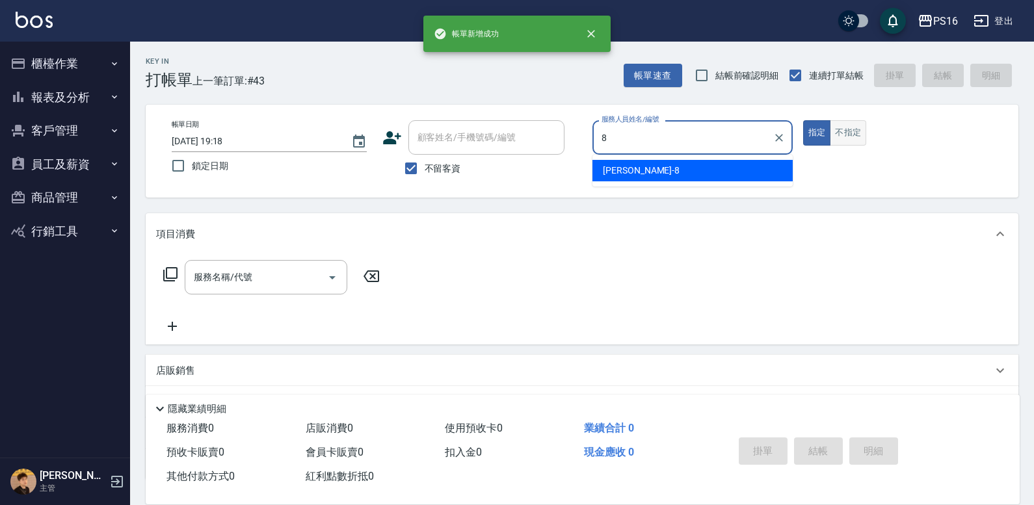
type input "簡君文-8"
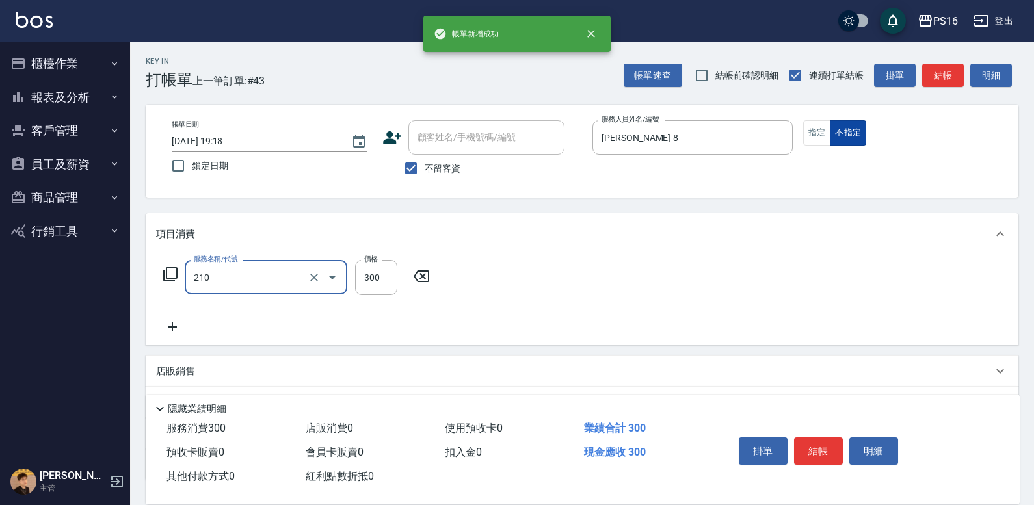
type input "歐娜洗髮精(210)"
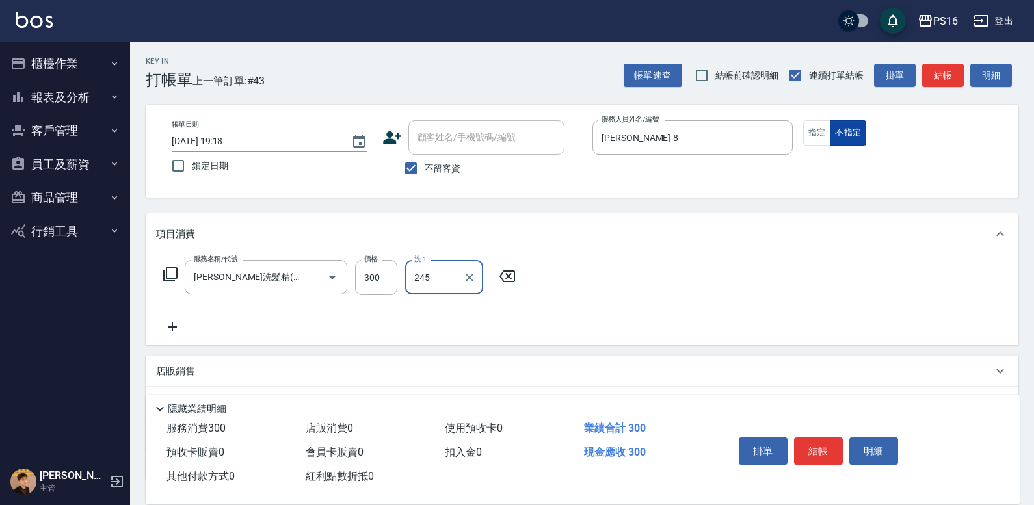
type input "245"
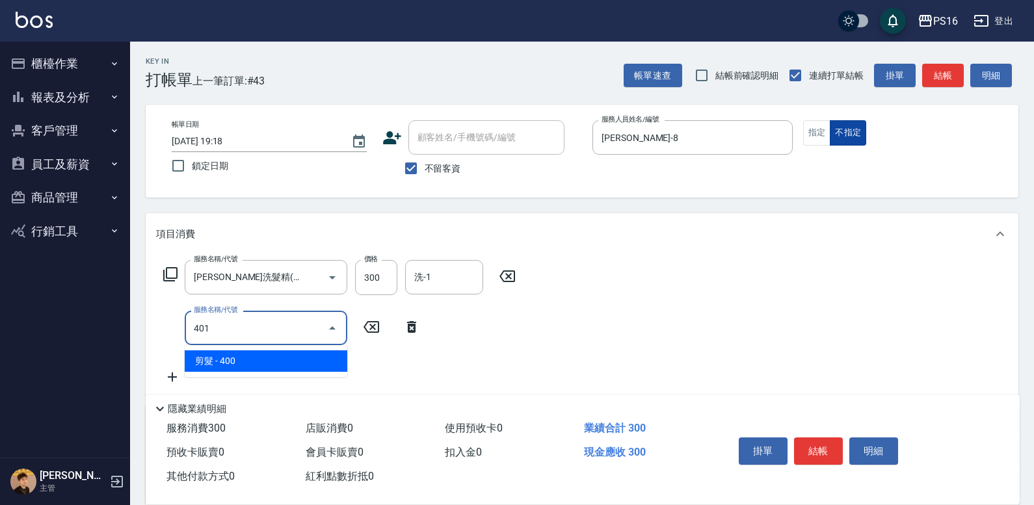
type input "剪髮(401)"
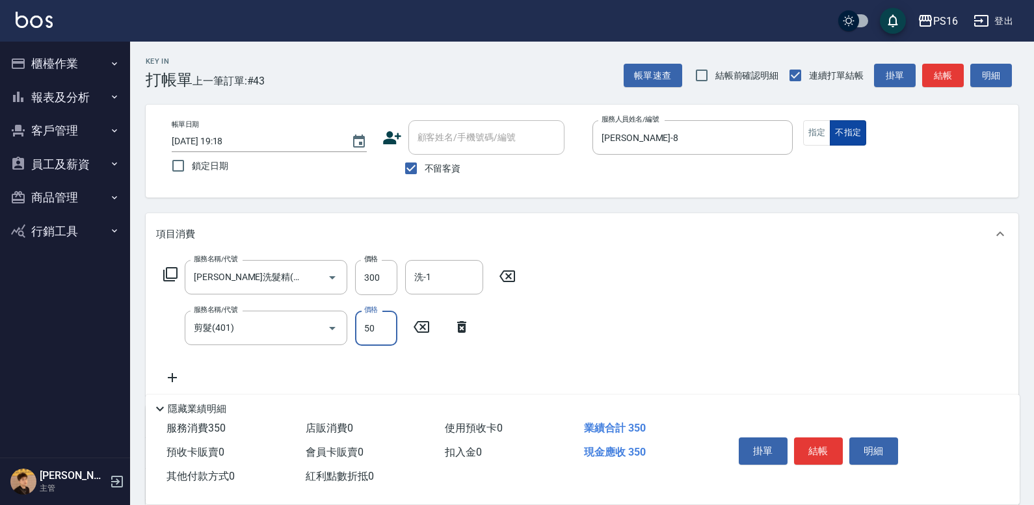
type input "50"
click at [475, 265] on div "洗-1" at bounding box center [444, 277] width 78 height 34
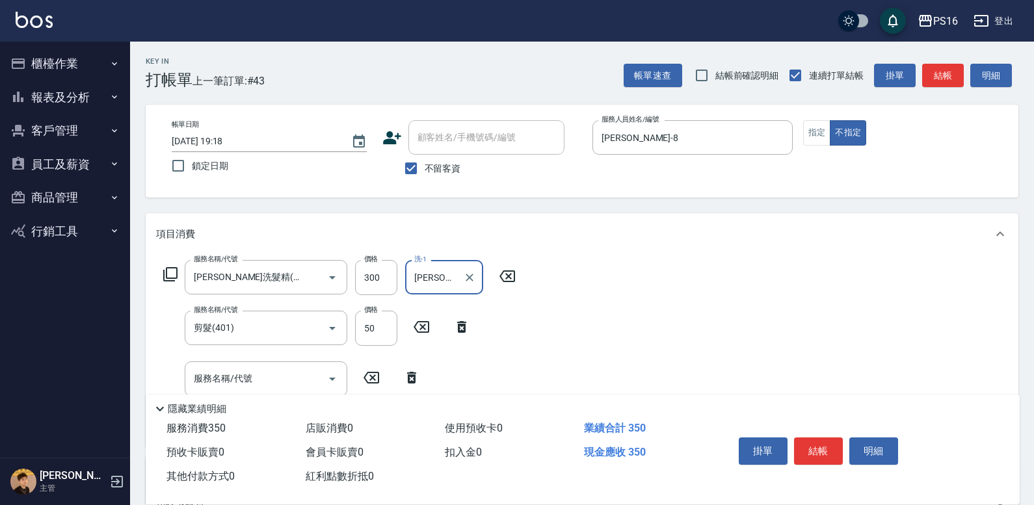
type input "程孜揚-24"
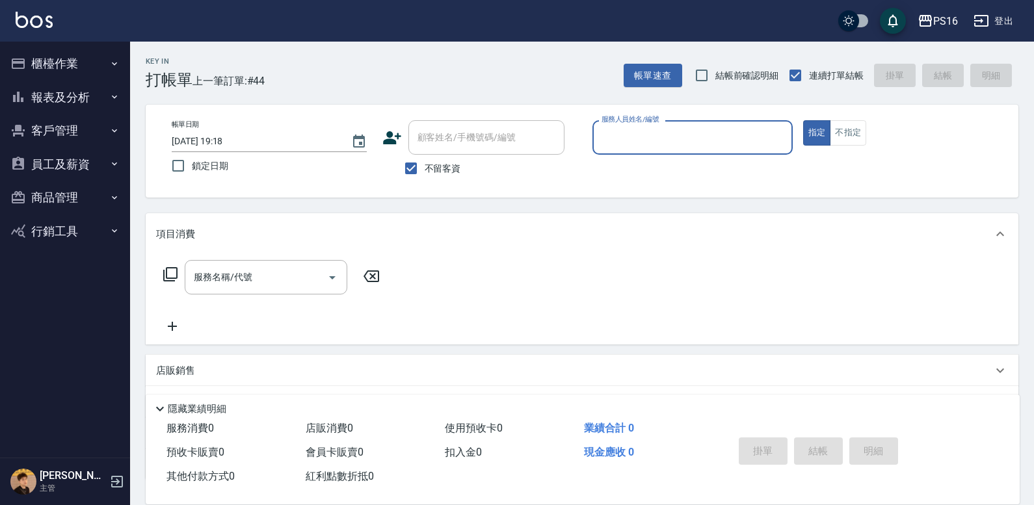
click at [803, 120] on button "指定" at bounding box center [817, 132] width 28 height 25
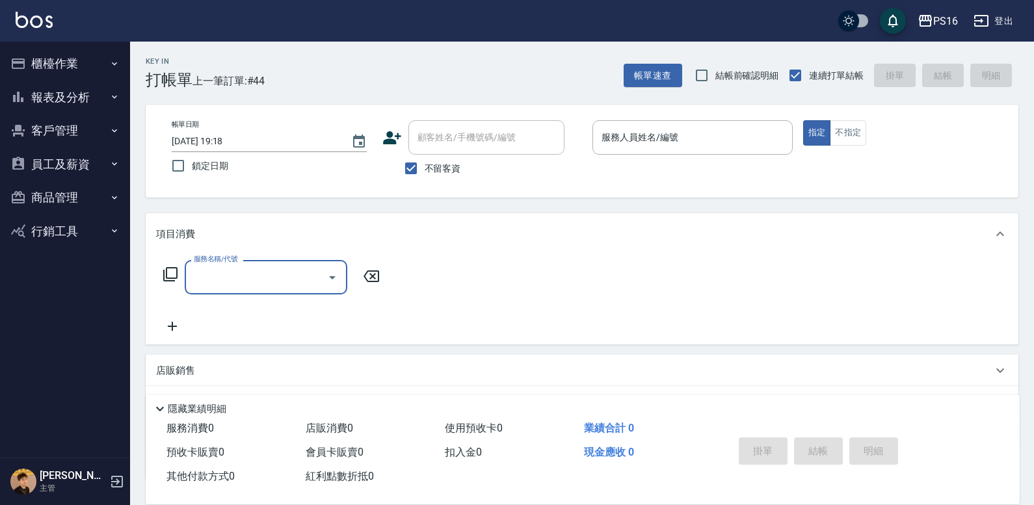
type input "6"
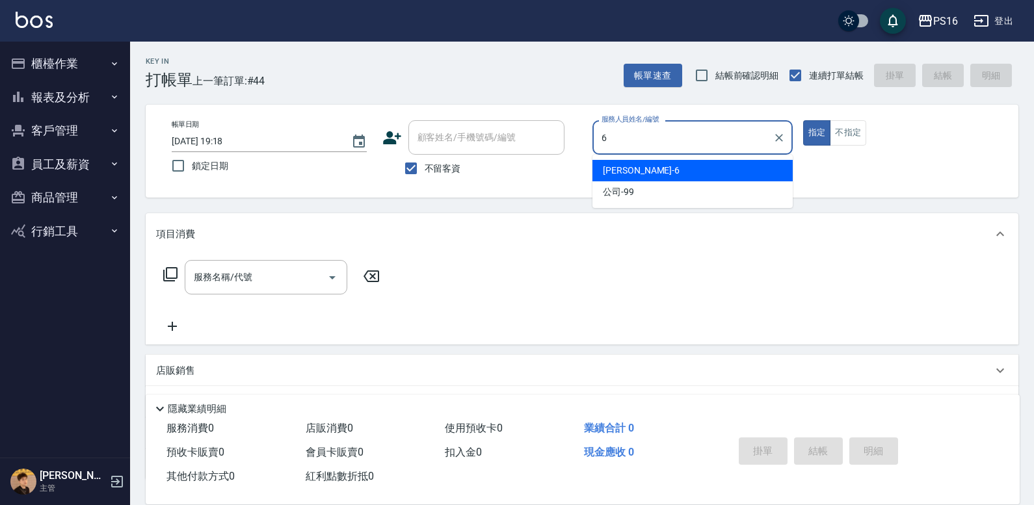
type input "吳俊樺-6"
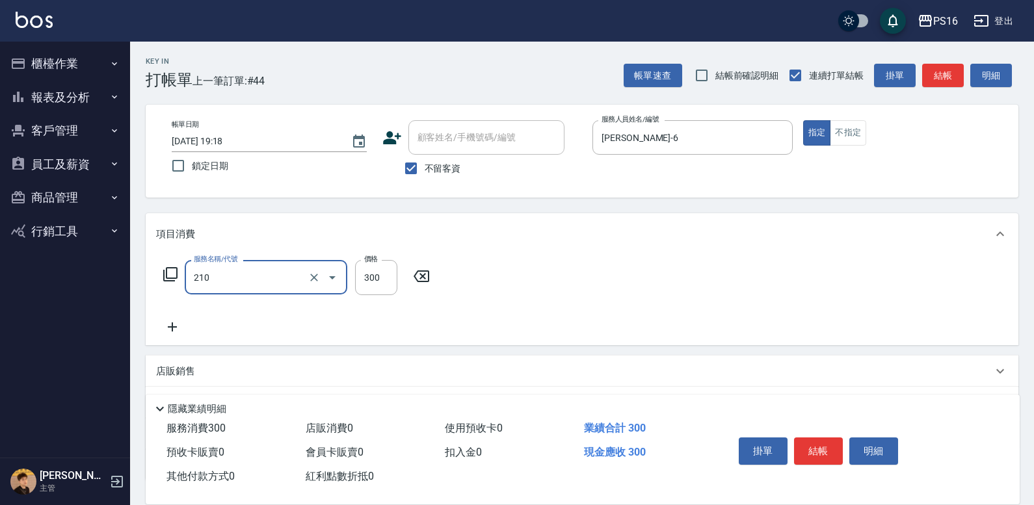
type input "歐娜洗髮精(210)"
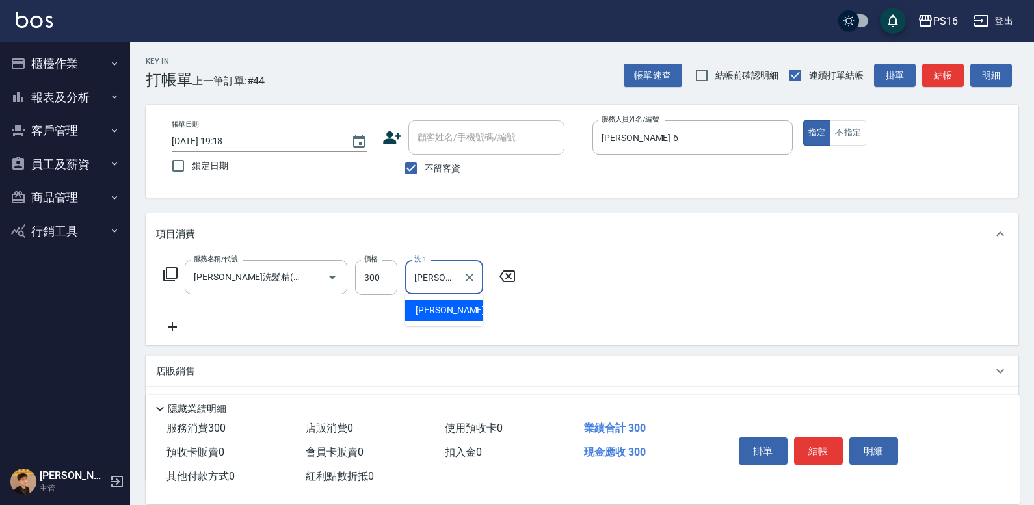
type input "程孜揚-24"
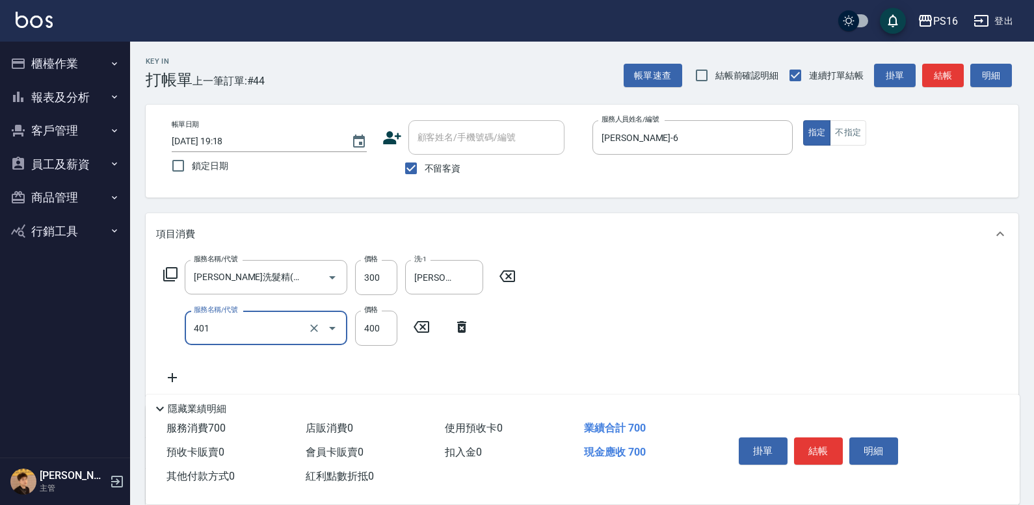
type input "剪髮(401)"
type input "350"
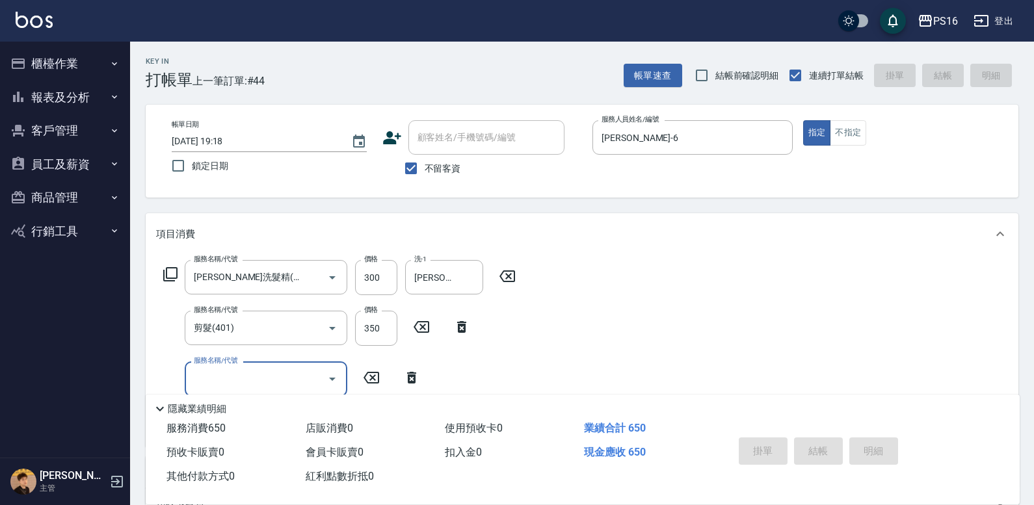
type input "2025/10/05 19:39"
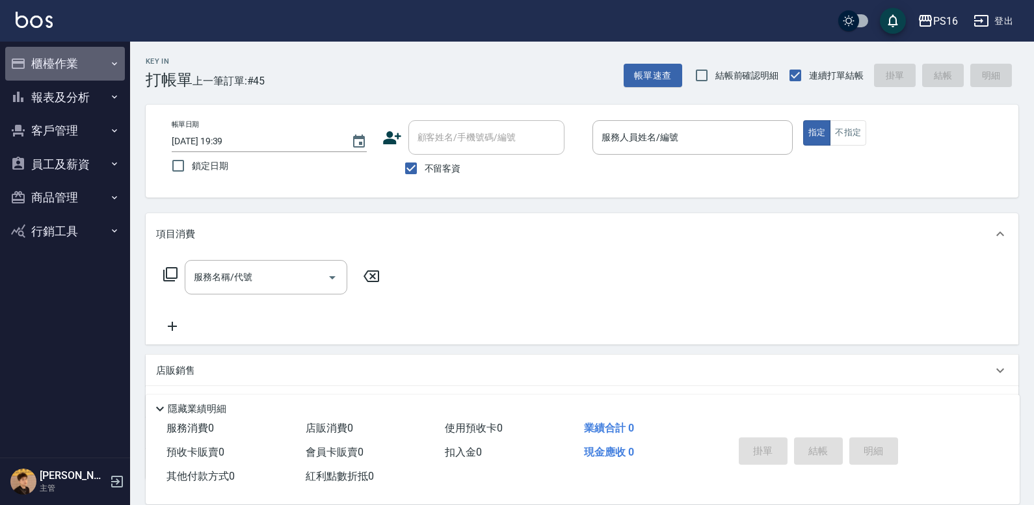
click at [88, 61] on button "櫃檯作業" at bounding box center [65, 64] width 120 height 34
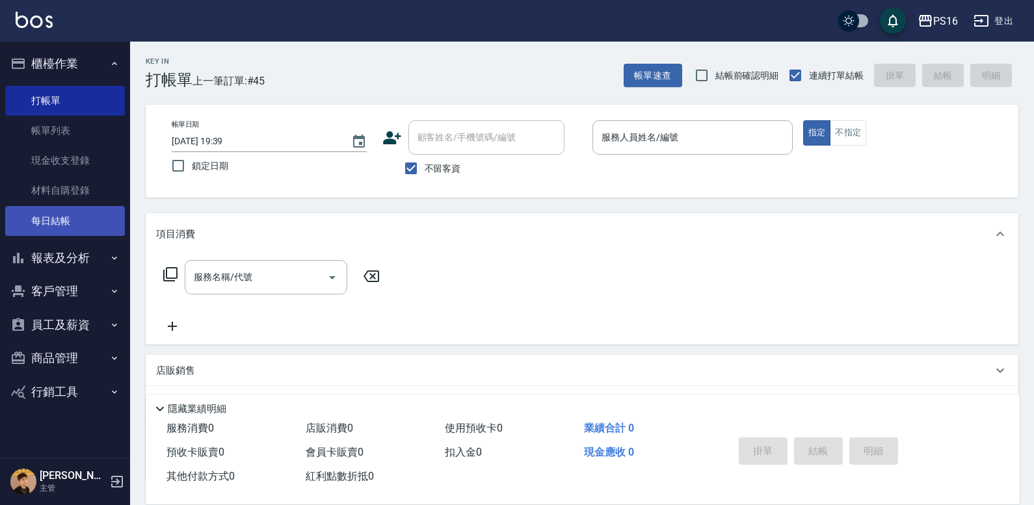
click at [79, 216] on link "每日結帳" at bounding box center [65, 221] width 120 height 30
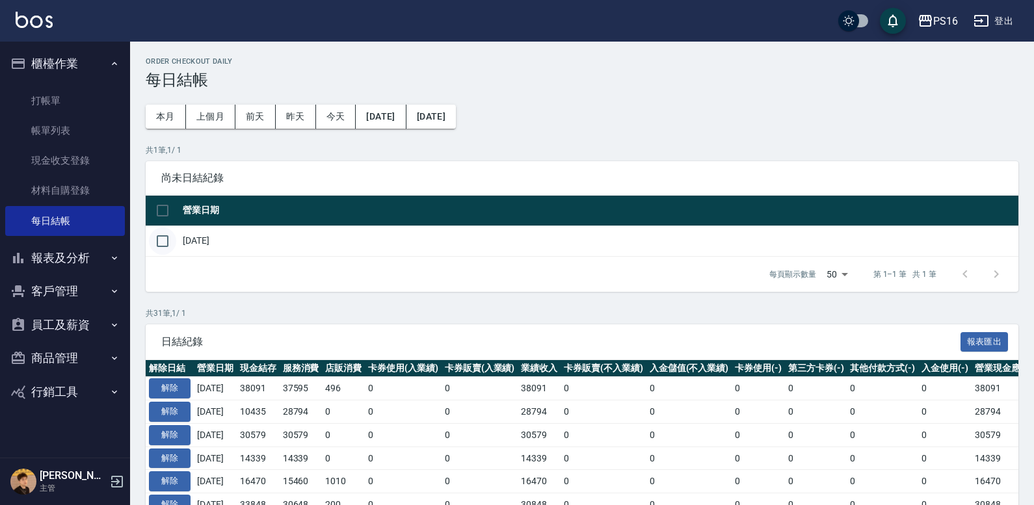
click at [163, 242] on input "checkbox" at bounding box center [162, 241] width 27 height 27
checkbox input "true"
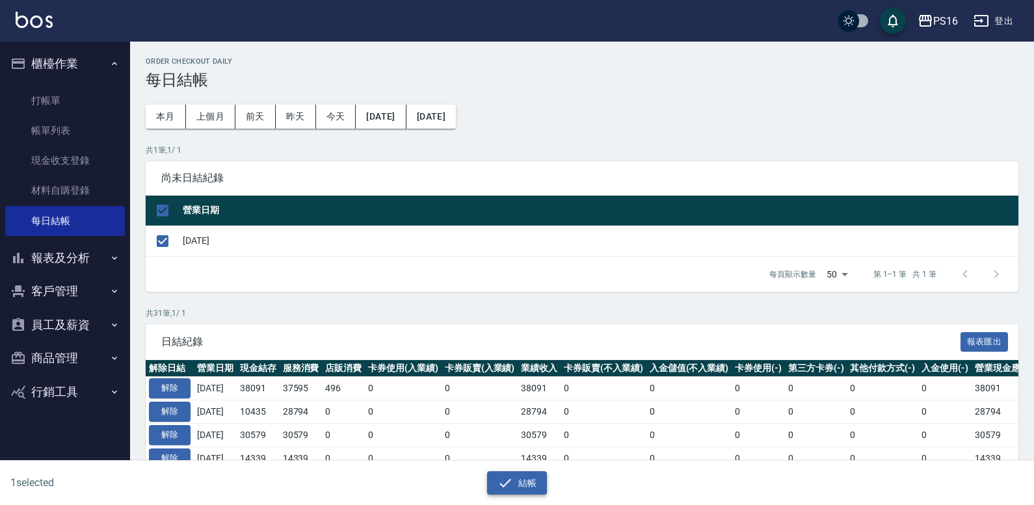
click at [515, 482] on button "結帳" at bounding box center [517, 483] width 60 height 24
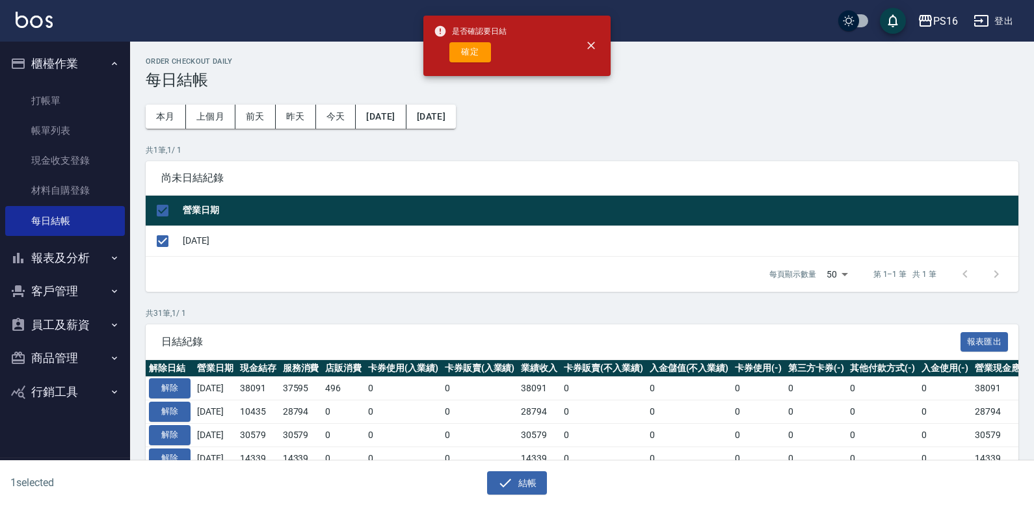
click at [458, 53] on button "確定" at bounding box center [470, 52] width 42 height 20
checkbox input "false"
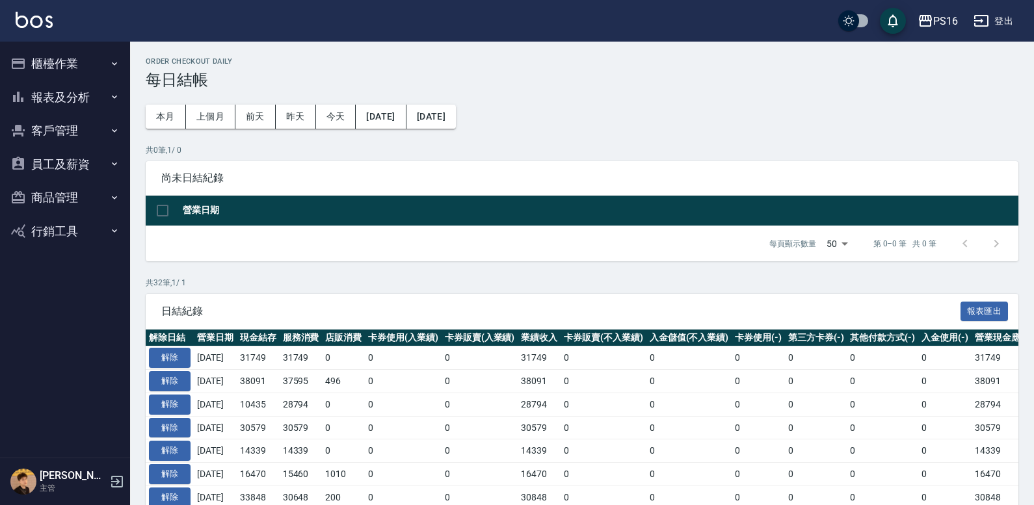
click at [75, 106] on button "報表及分析" at bounding box center [65, 98] width 120 height 34
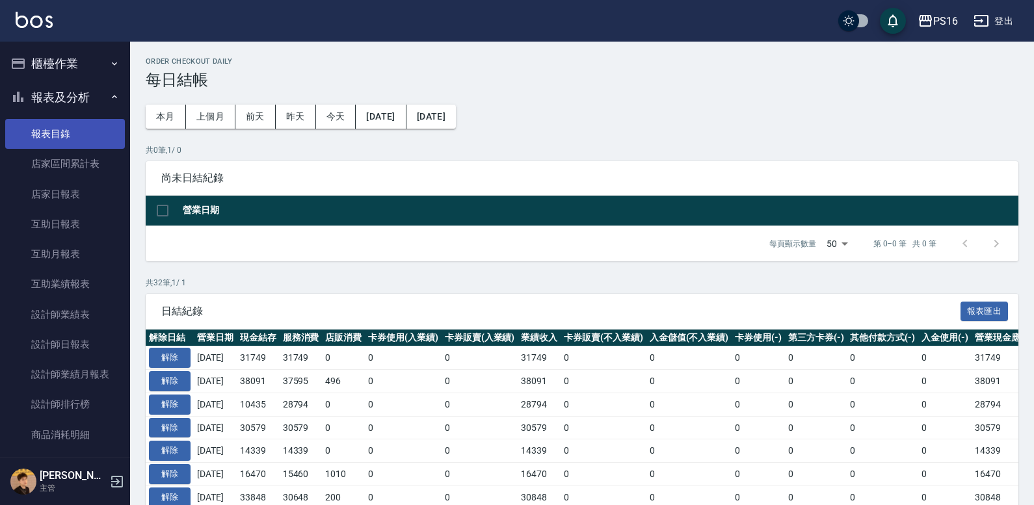
click at [84, 131] on link "報表目錄" at bounding box center [65, 134] width 120 height 30
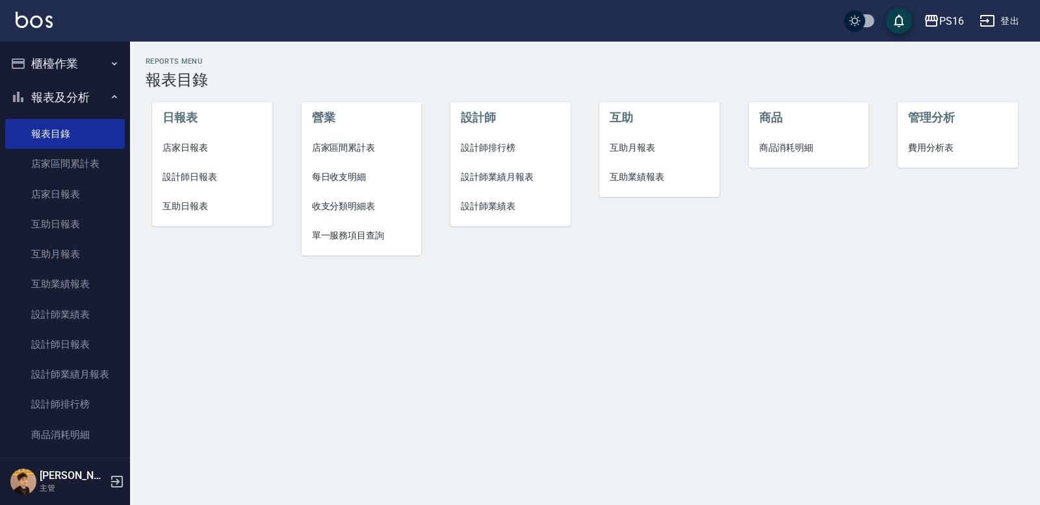
click at [206, 149] on span "店家日報表" at bounding box center [212, 148] width 99 height 14
click at [208, 180] on span "設計師日報表" at bounding box center [212, 177] width 99 height 14
click at [205, 206] on span "互助日報表" at bounding box center [212, 207] width 99 height 14
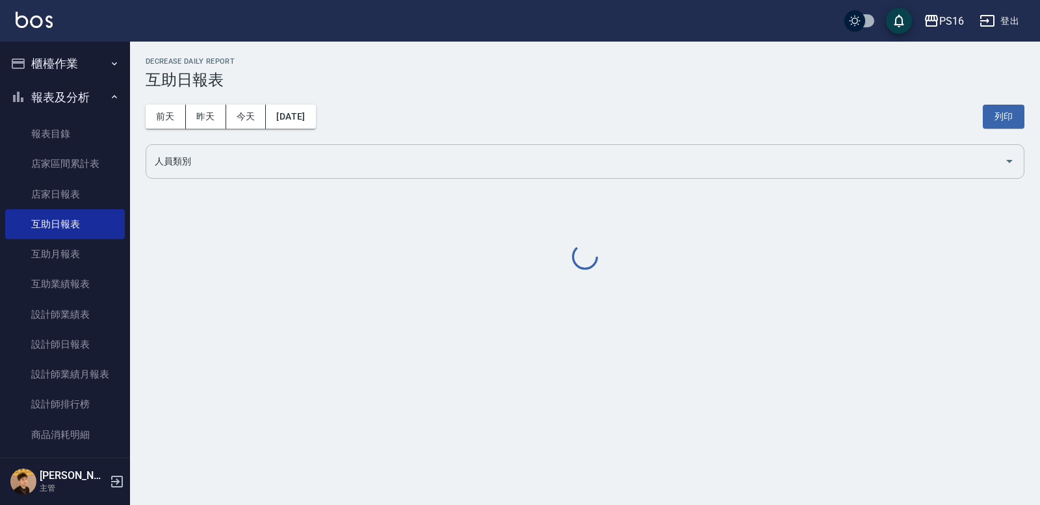
click at [299, 163] on input "人員類別" at bounding box center [575, 161] width 848 height 23
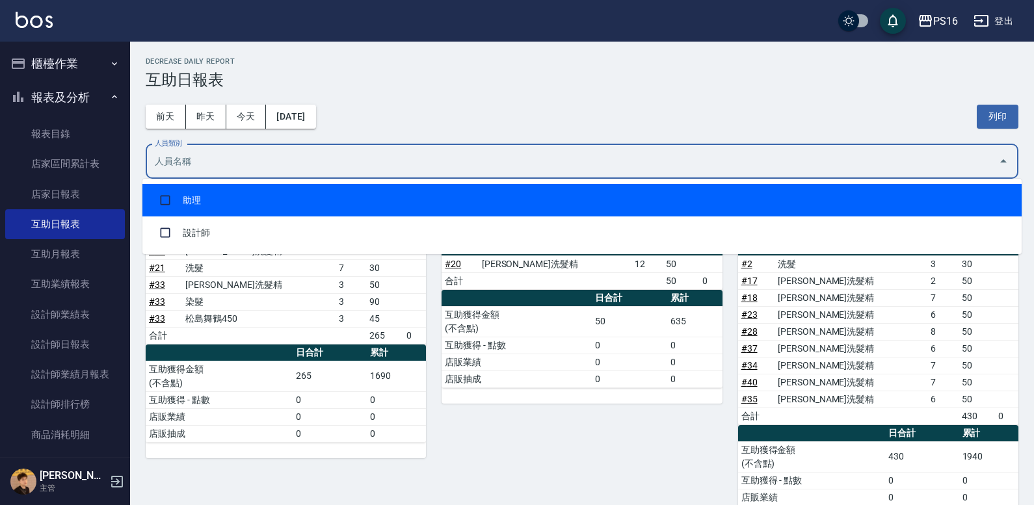
click at [298, 194] on li "助理" at bounding box center [581, 200] width 879 height 33
checkbox input "true"
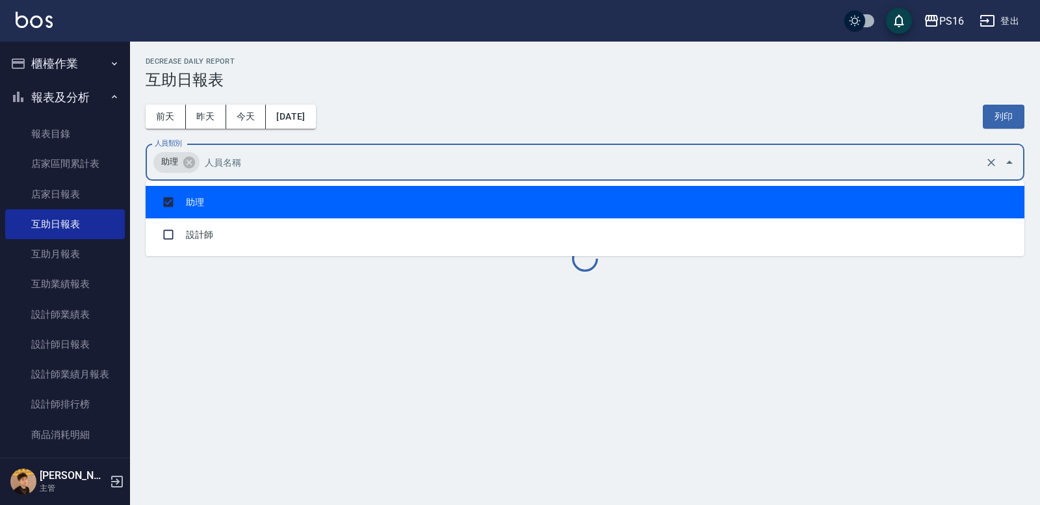
click at [607, 69] on div "Decrease Daily Report 互助日報表" at bounding box center [585, 73] width 879 height 32
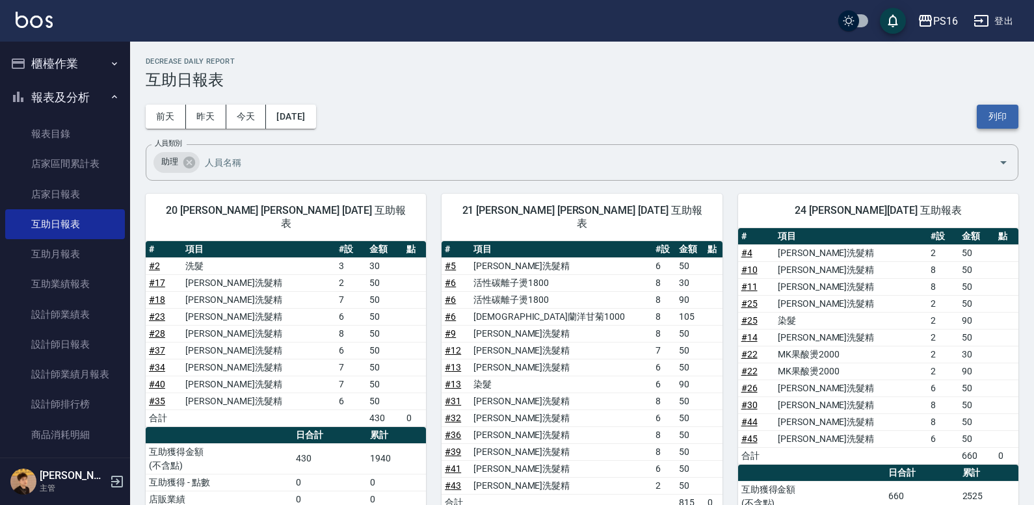
click at [1003, 115] on button "列印" at bounding box center [998, 117] width 42 height 24
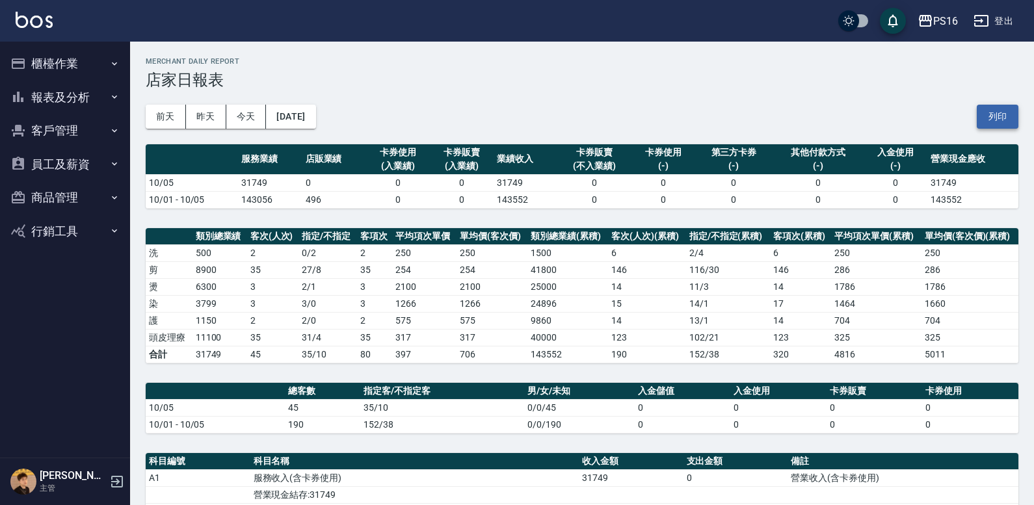
click at [999, 117] on button "列印" at bounding box center [998, 117] width 42 height 24
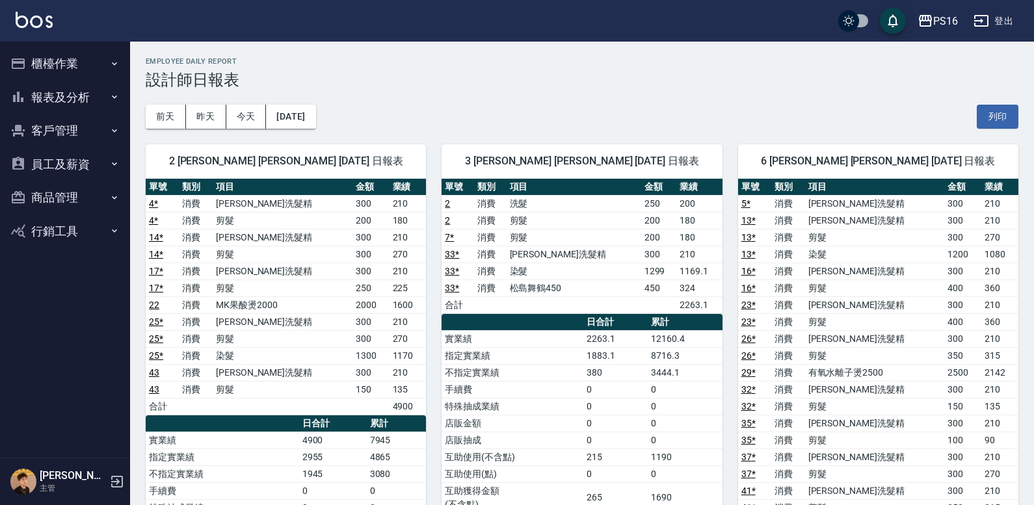
drag, startPoint x: 994, startPoint y: 111, endPoint x: 846, endPoint y: 330, distance: 264.0
click at [995, 111] on button "列印" at bounding box center [998, 117] width 42 height 24
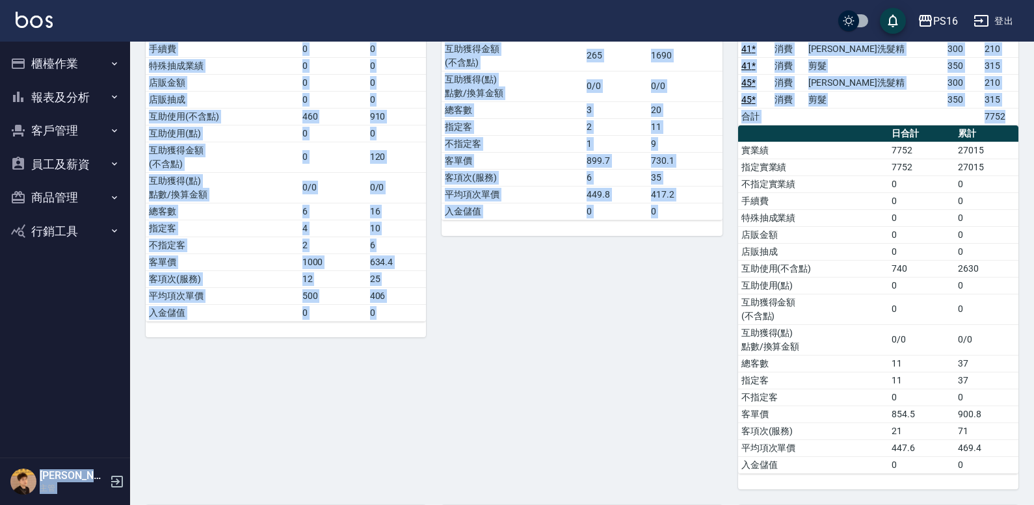
drag, startPoint x: 1034, startPoint y: 85, endPoint x: 1022, endPoint y: 21, distance: 64.9
click at [1022, 26] on div "PS16 登出 櫃檯作業 打帳單 帳單列表 現金收支登錄 材料自購登錄 每日結帳 報表及分析 報表目錄 店家區間累計表 店家日報表 互助日報表 互助月報表 互…" at bounding box center [517, 475] width 1034 height 1835
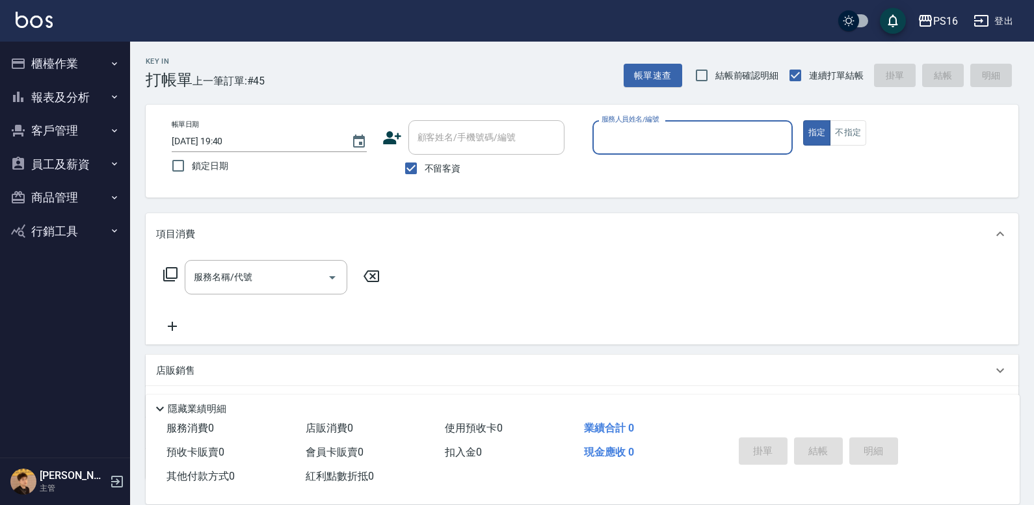
click at [84, 162] on button "員工及薪資" at bounding box center [65, 165] width 120 height 34
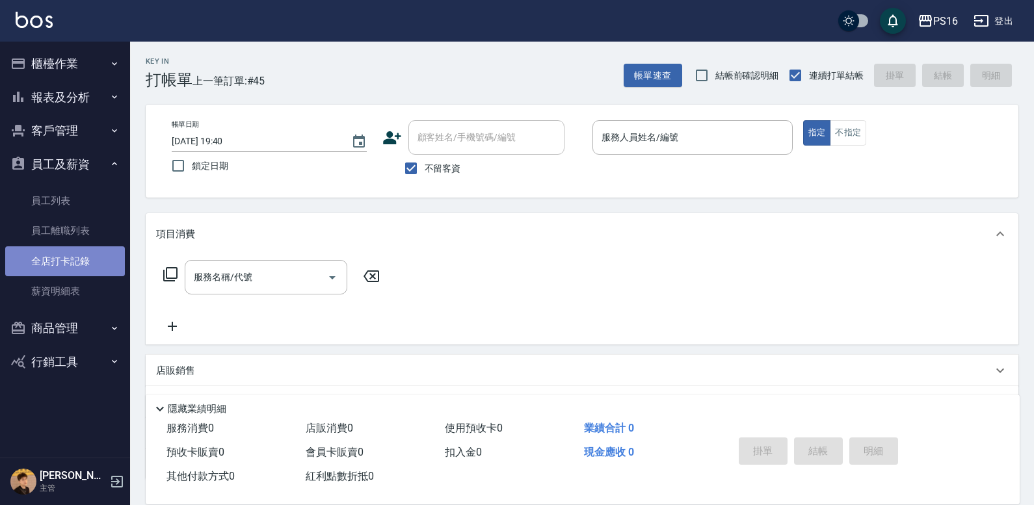
click at [79, 266] on link "全店打卡記錄" at bounding box center [65, 261] width 120 height 30
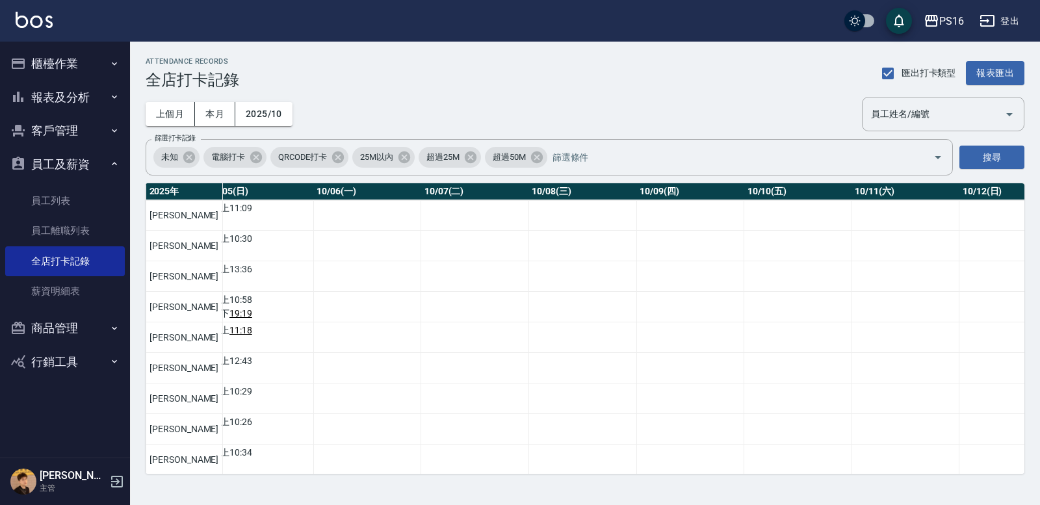
scroll to position [0, 537]
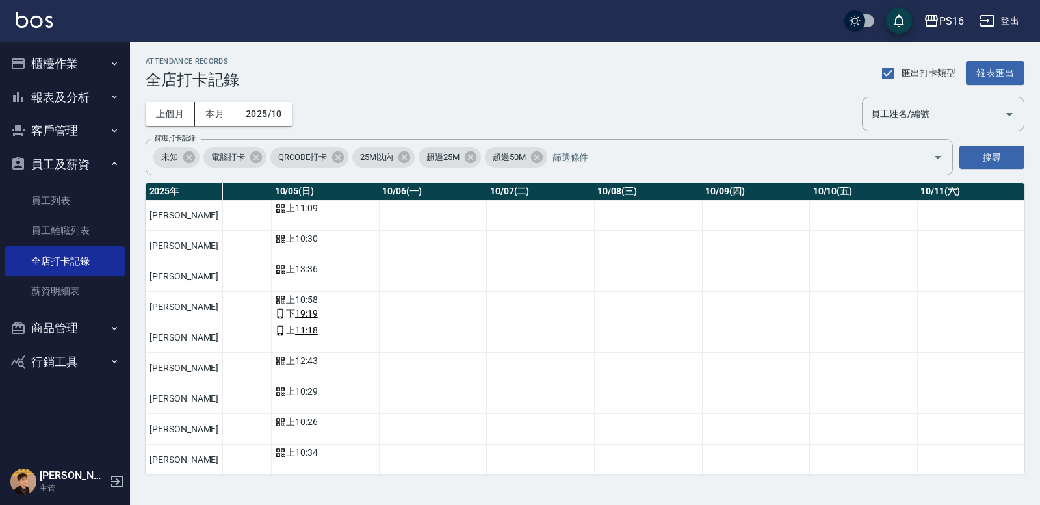
click at [642, 265] on div "[DATE] 總打卡天數 曠職天數 總遲到分鐘數 10/01(三) 10/02(四) 10/03(五) 10/04(六) 10/05(日) 10/06(一) …" at bounding box center [585, 328] width 879 height 291
